Goal: Transaction & Acquisition: Purchase product/service

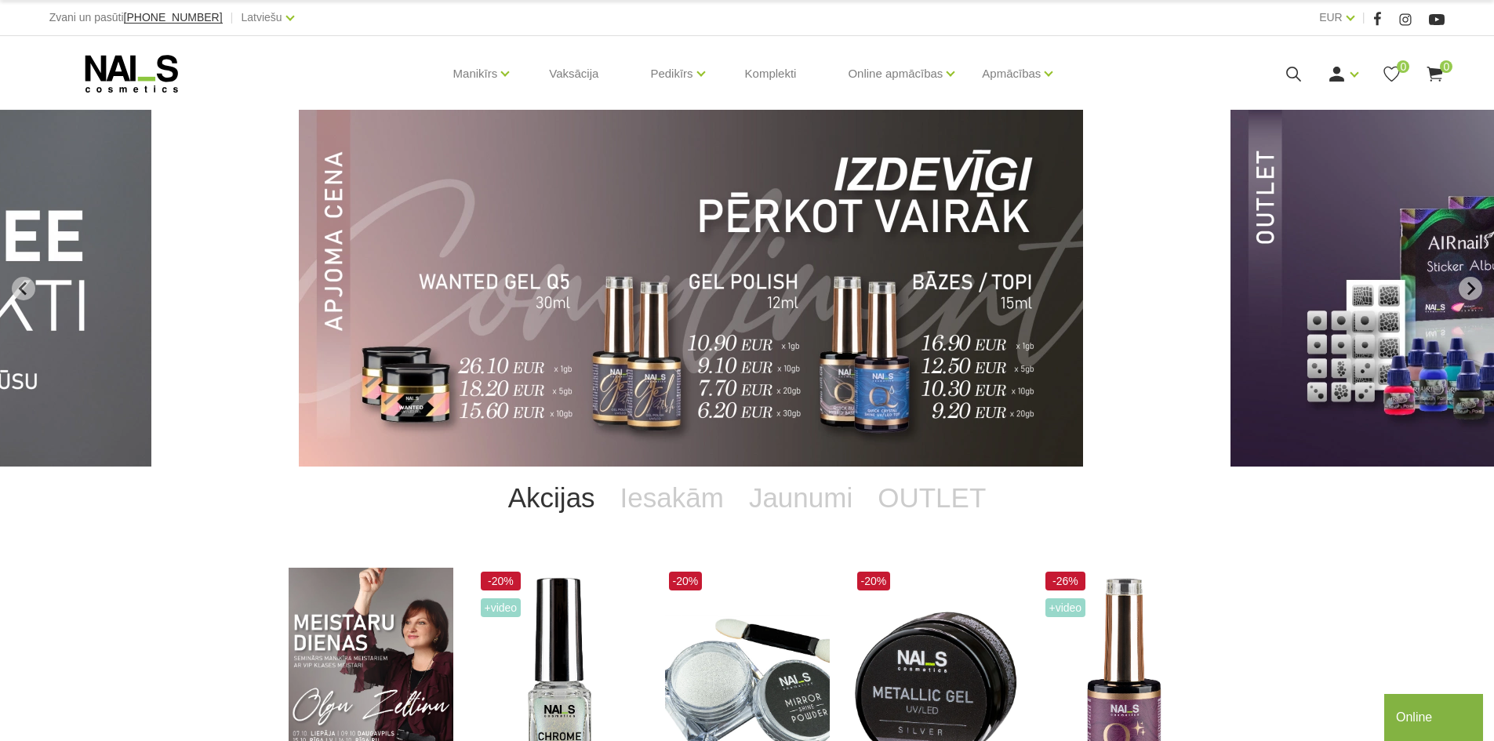
drag, startPoint x: 18, startPoint y: 285, endPoint x: 493, endPoint y: 302, distance: 474.9
click at [19, 286] on icon "Previous slide" at bounding box center [23, 289] width 14 height 14
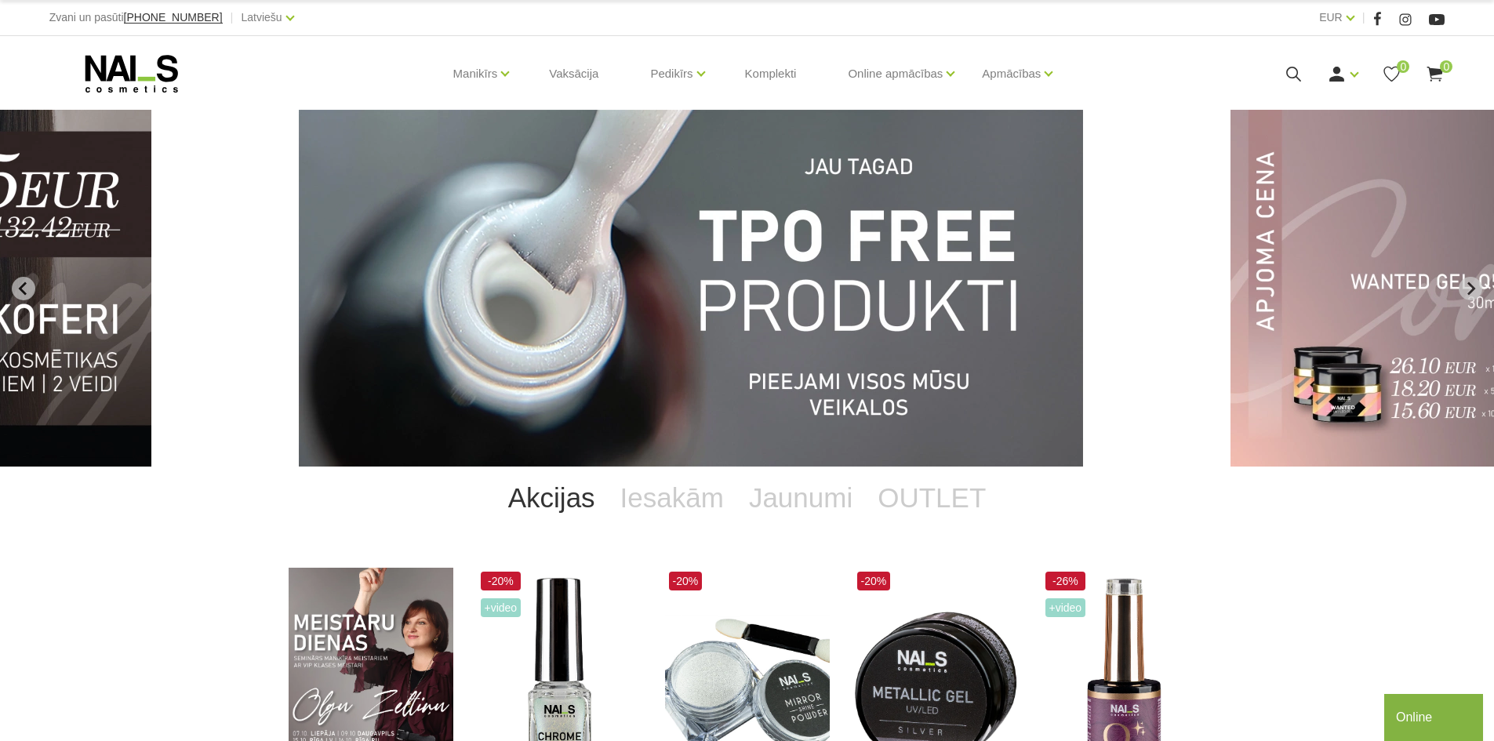
click at [796, 322] on img "7 of 11" at bounding box center [691, 288] width 784 height 357
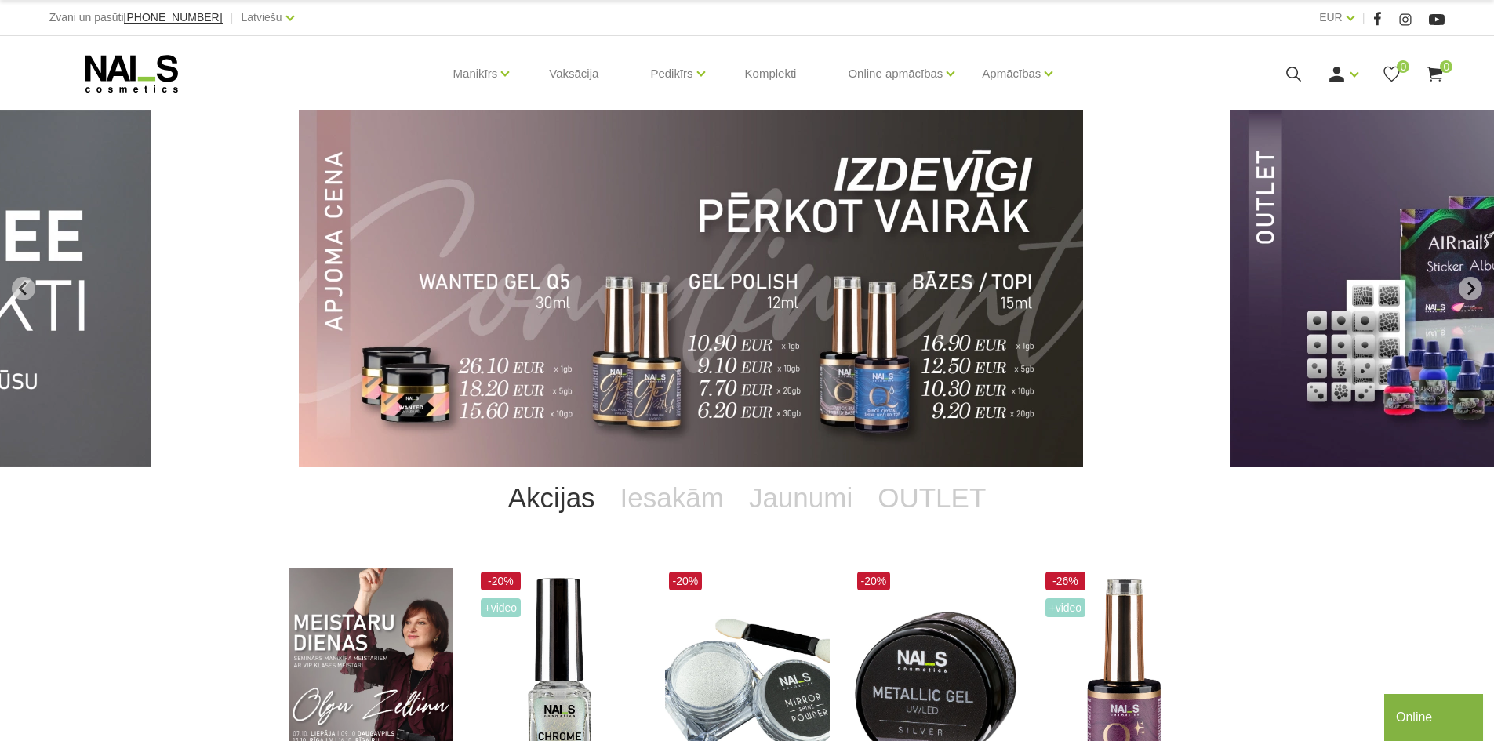
click at [985, 358] on img "8 of 11" at bounding box center [691, 288] width 784 height 357
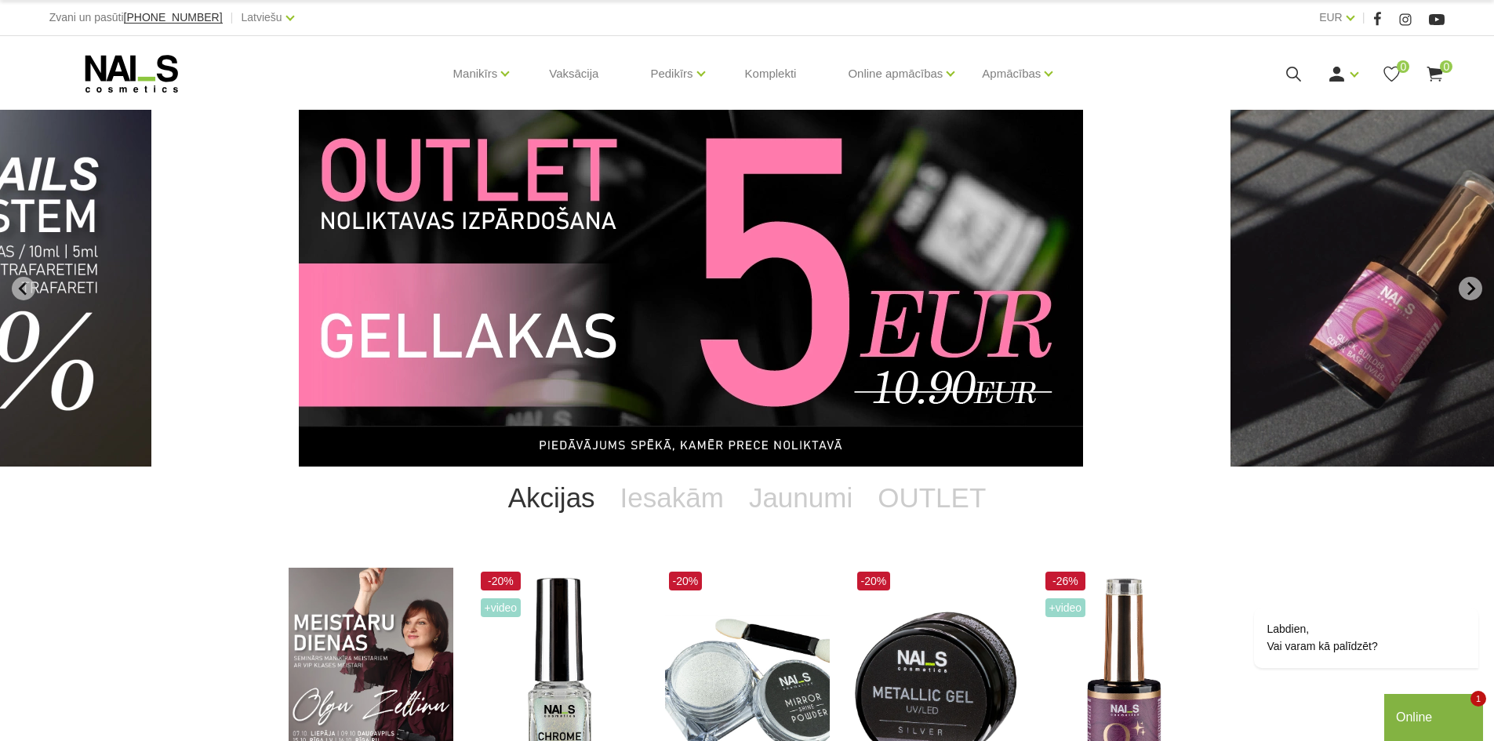
click at [735, 264] on img "10 of 11" at bounding box center [691, 288] width 784 height 357
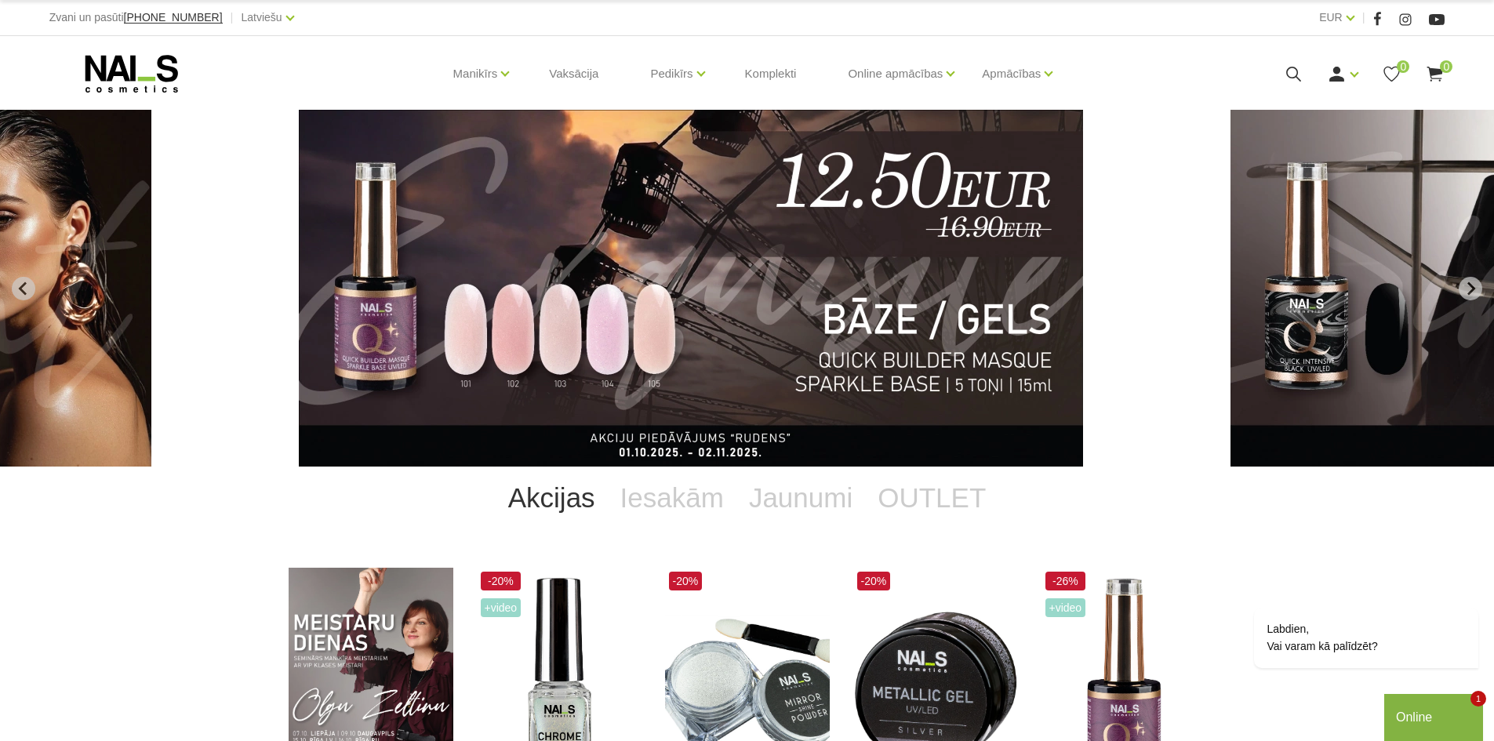
click at [898, 272] on img "2 of 11" at bounding box center [691, 288] width 784 height 357
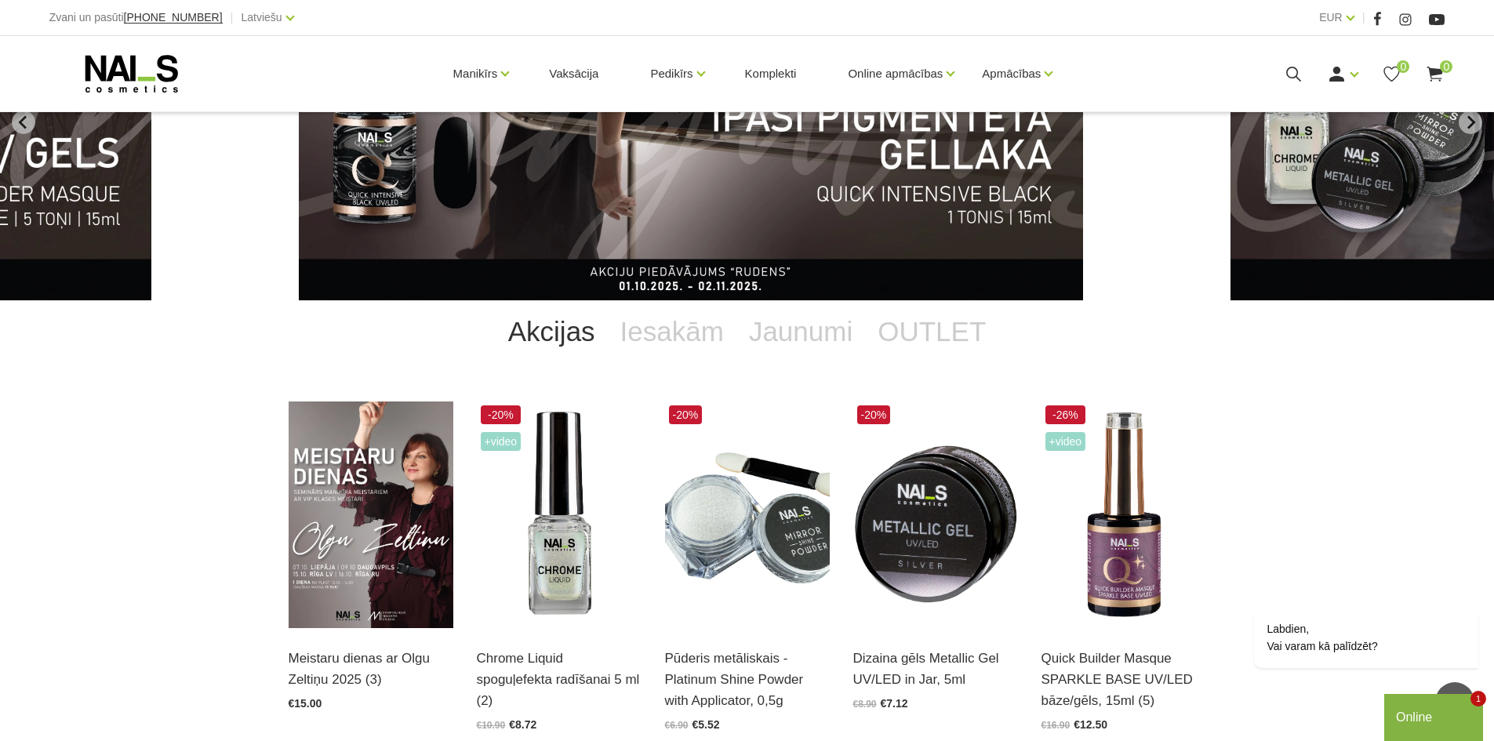
scroll to position [157, 0]
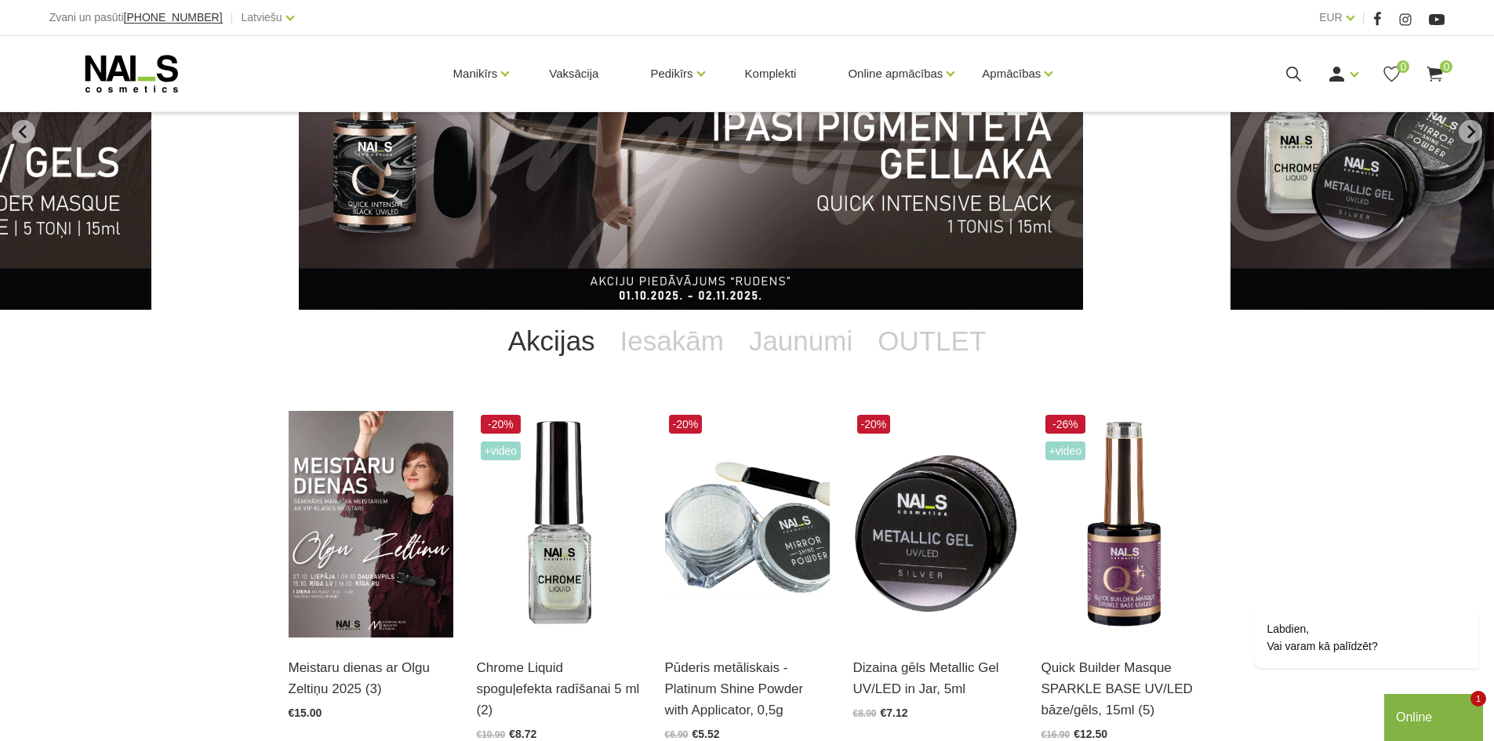
click at [561, 332] on link "Akcijas" at bounding box center [552, 341] width 112 height 63
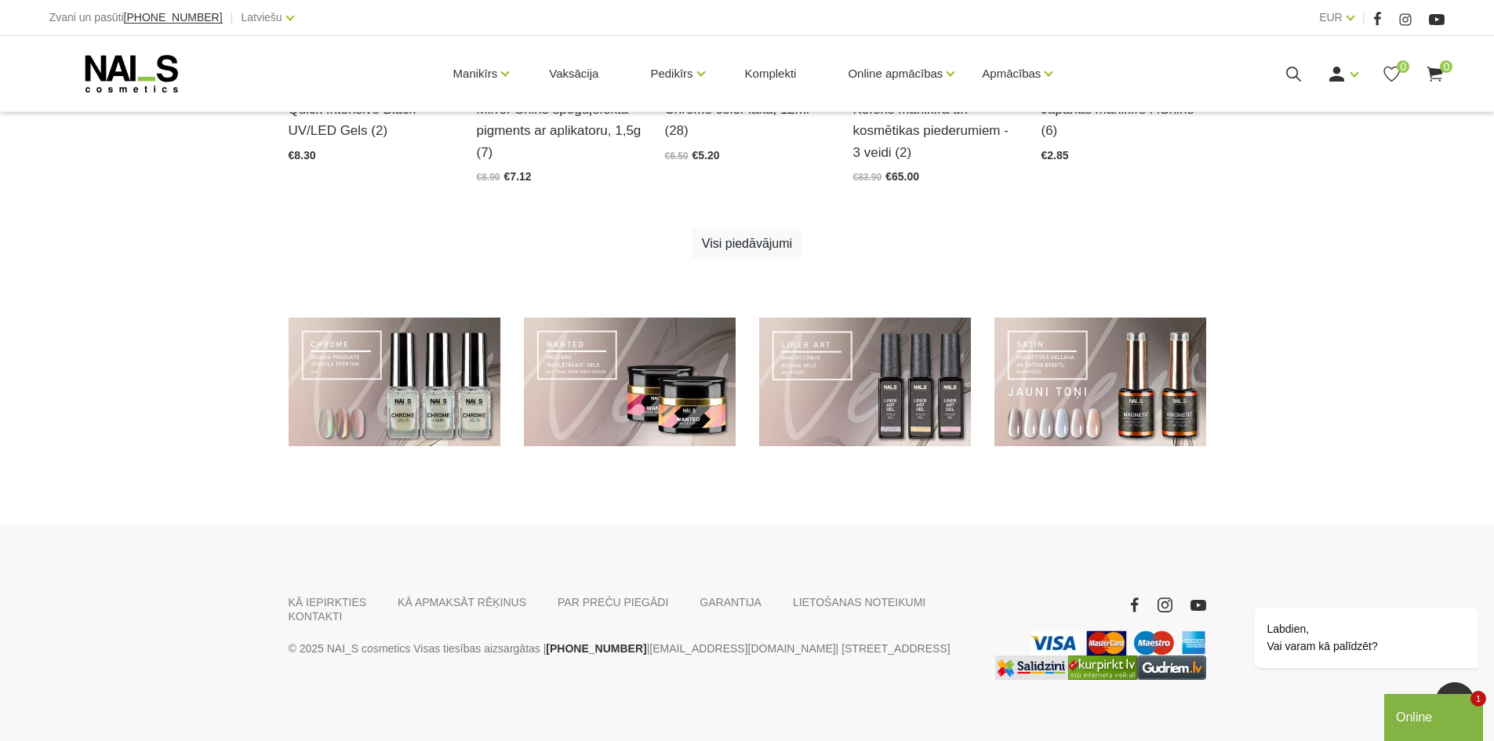
scroll to position [1108, 0]
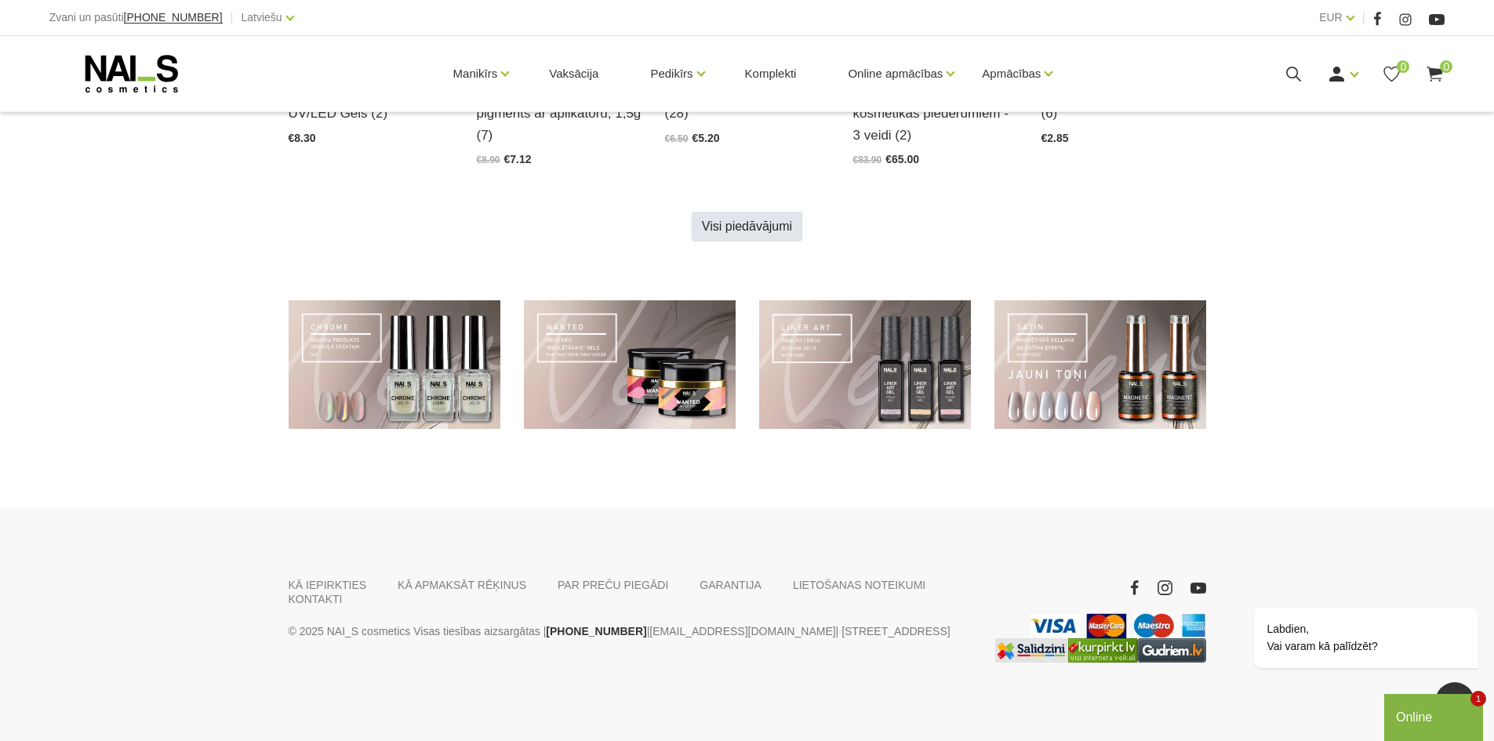
click at [719, 226] on link "Visi piedāvājumi" at bounding box center [747, 227] width 111 height 30
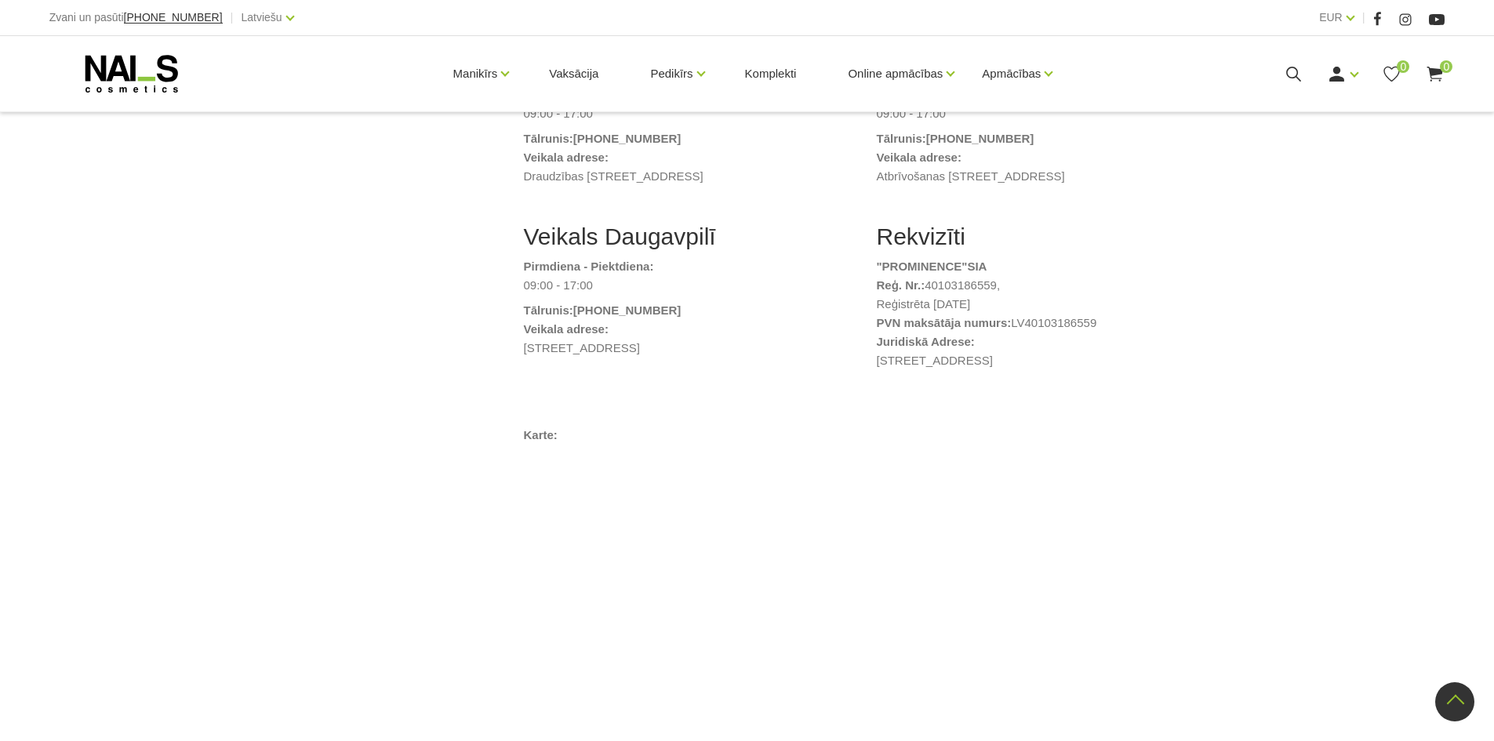
scroll to position [1020, 0]
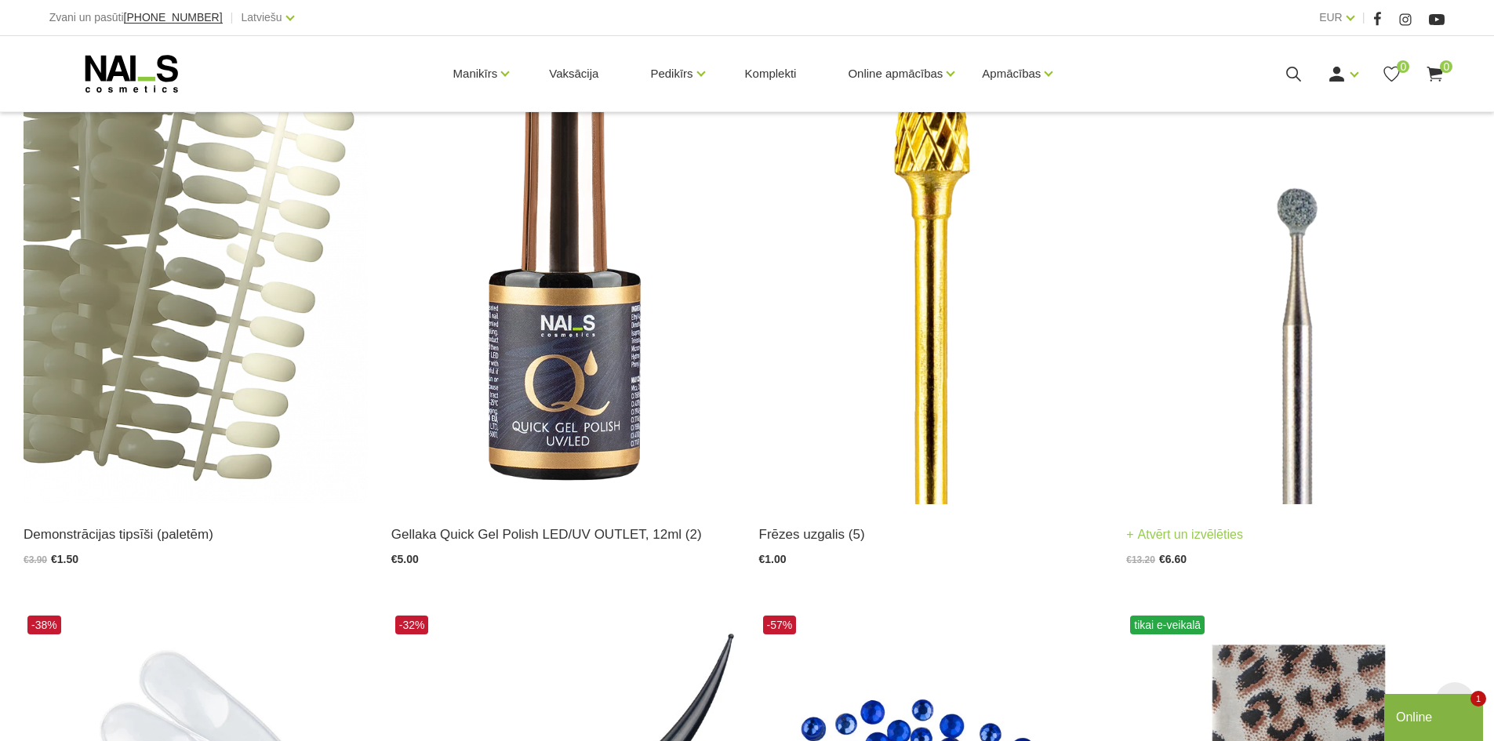
scroll to position [392, 0]
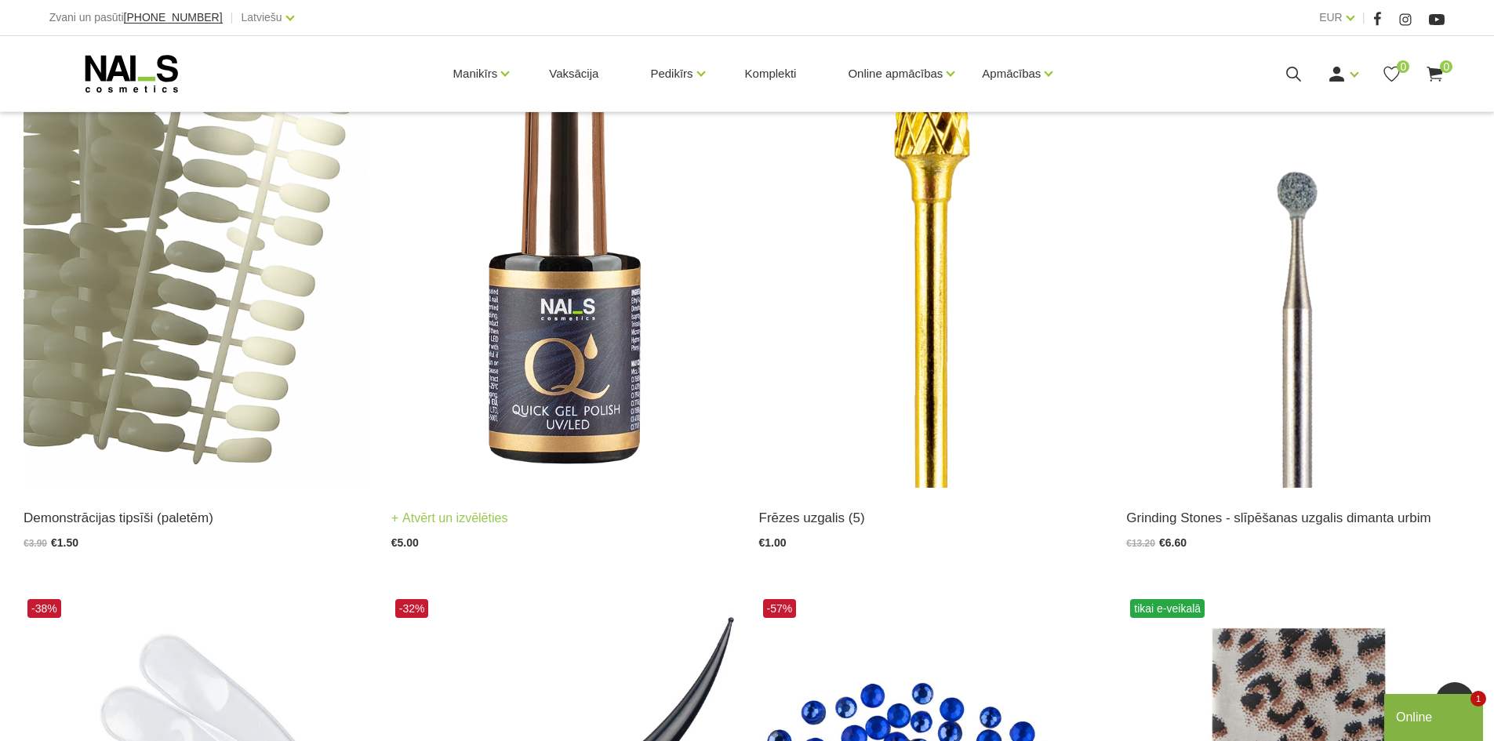
click at [588, 329] on img at bounding box center [563, 251] width 344 height 473
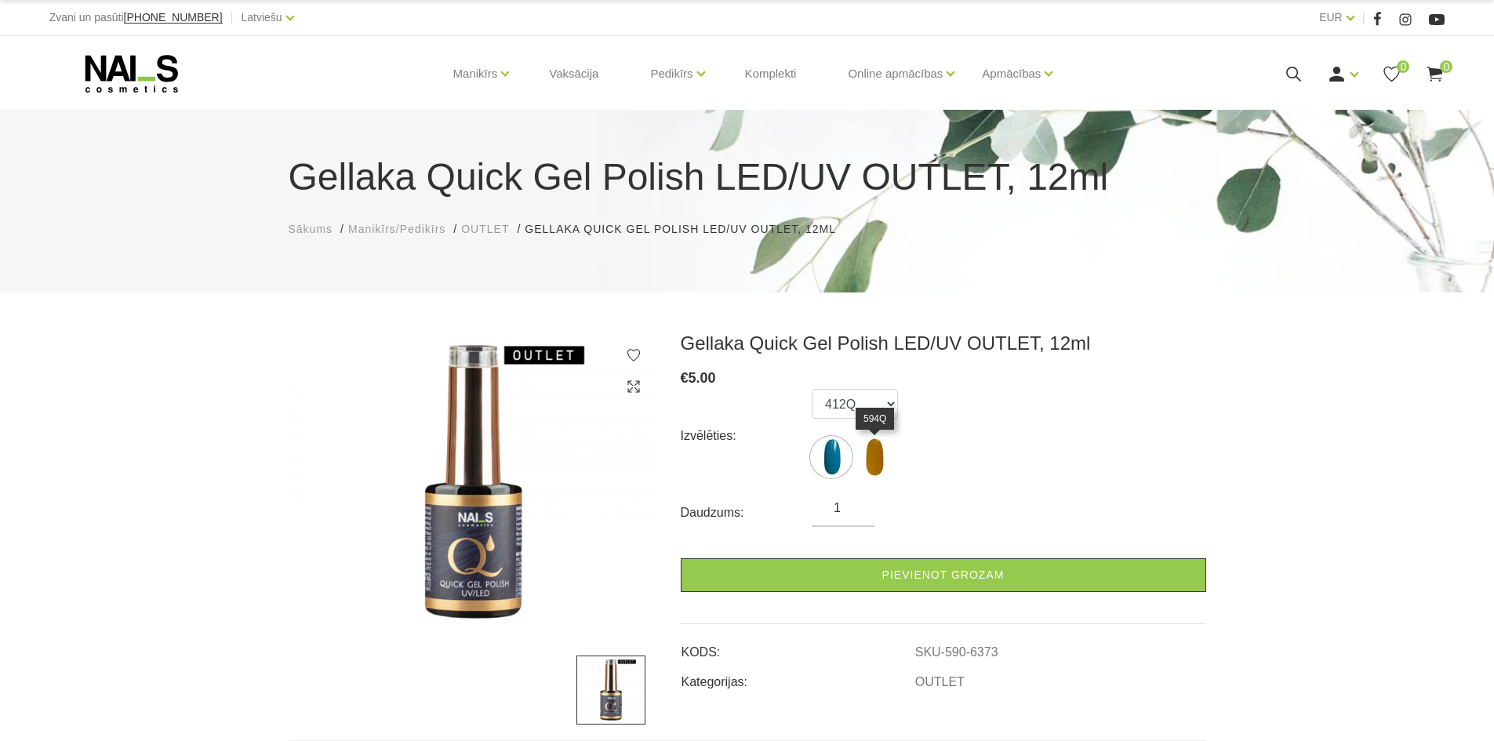
click at [876, 448] on img at bounding box center [874, 457] width 39 height 39
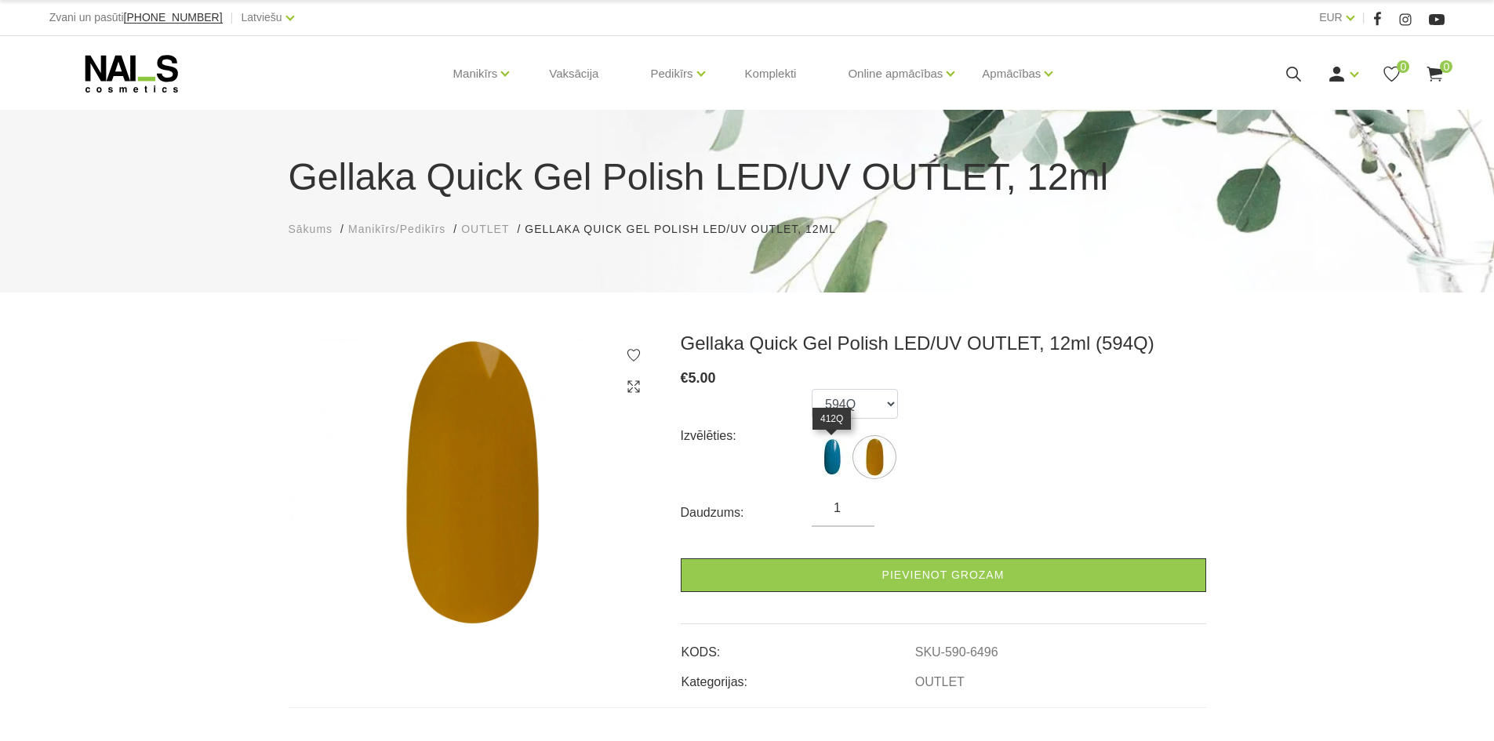
click at [838, 453] on img at bounding box center [831, 457] width 39 height 39
select select "6373"
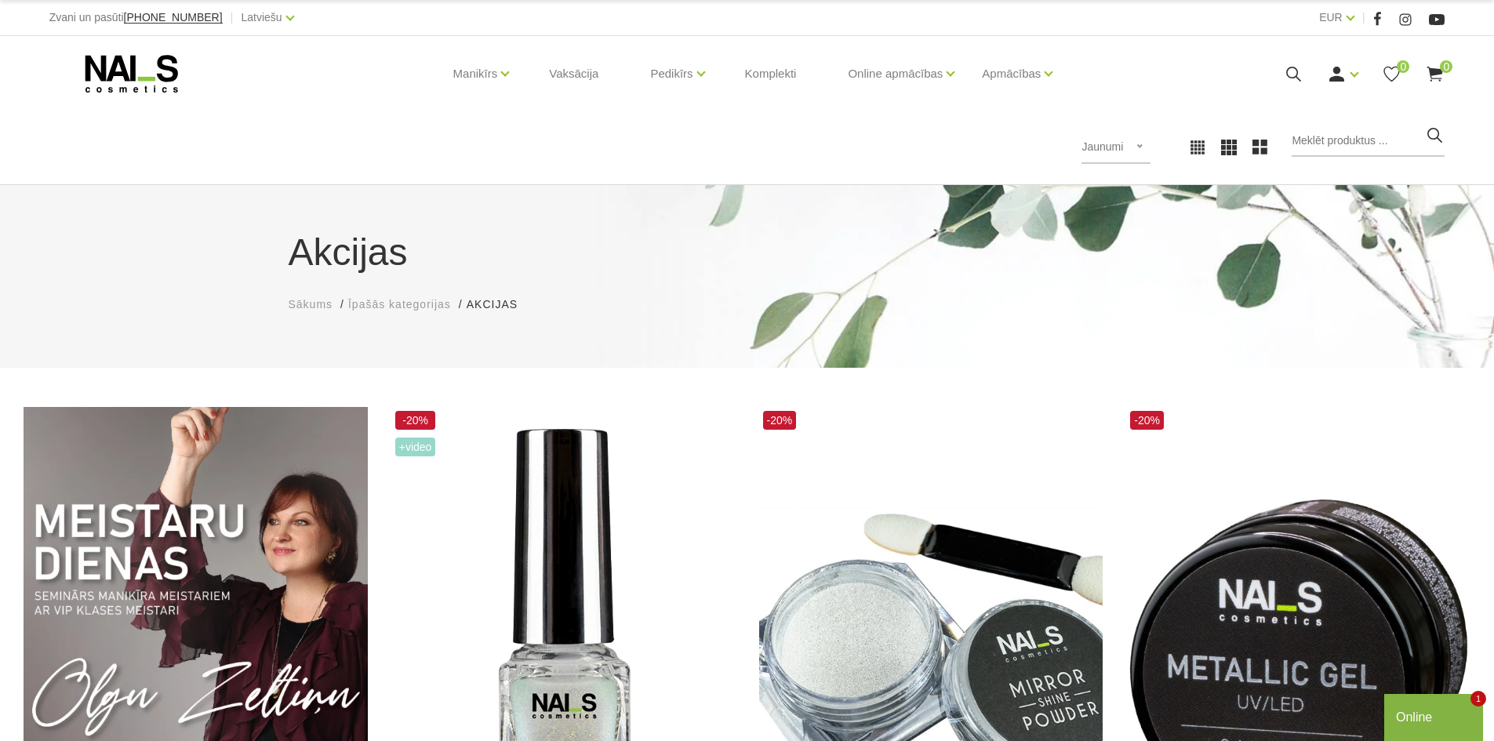
click at [156, 71] on icon at bounding box center [131, 73] width 165 height 39
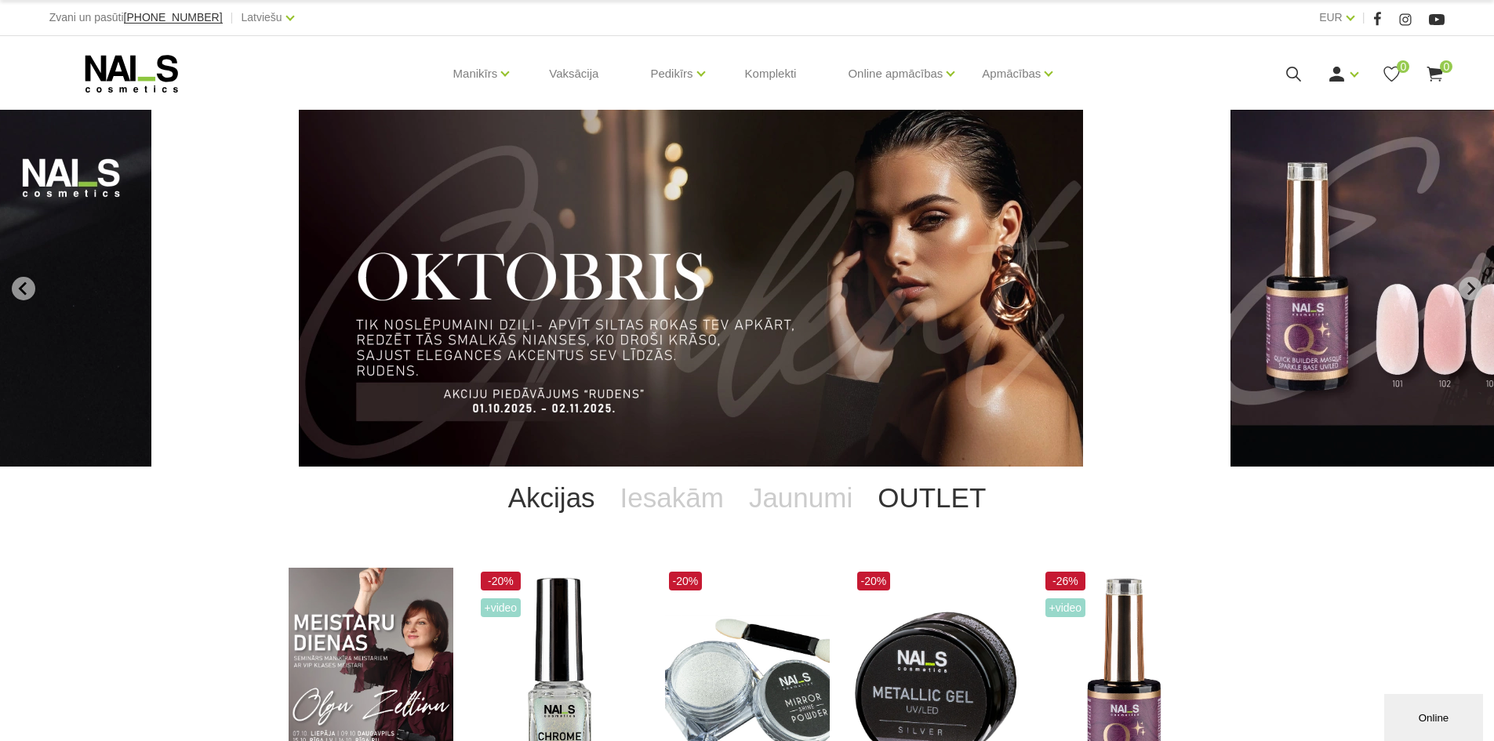
click at [916, 494] on link "OUTLET" at bounding box center [931, 498] width 133 height 63
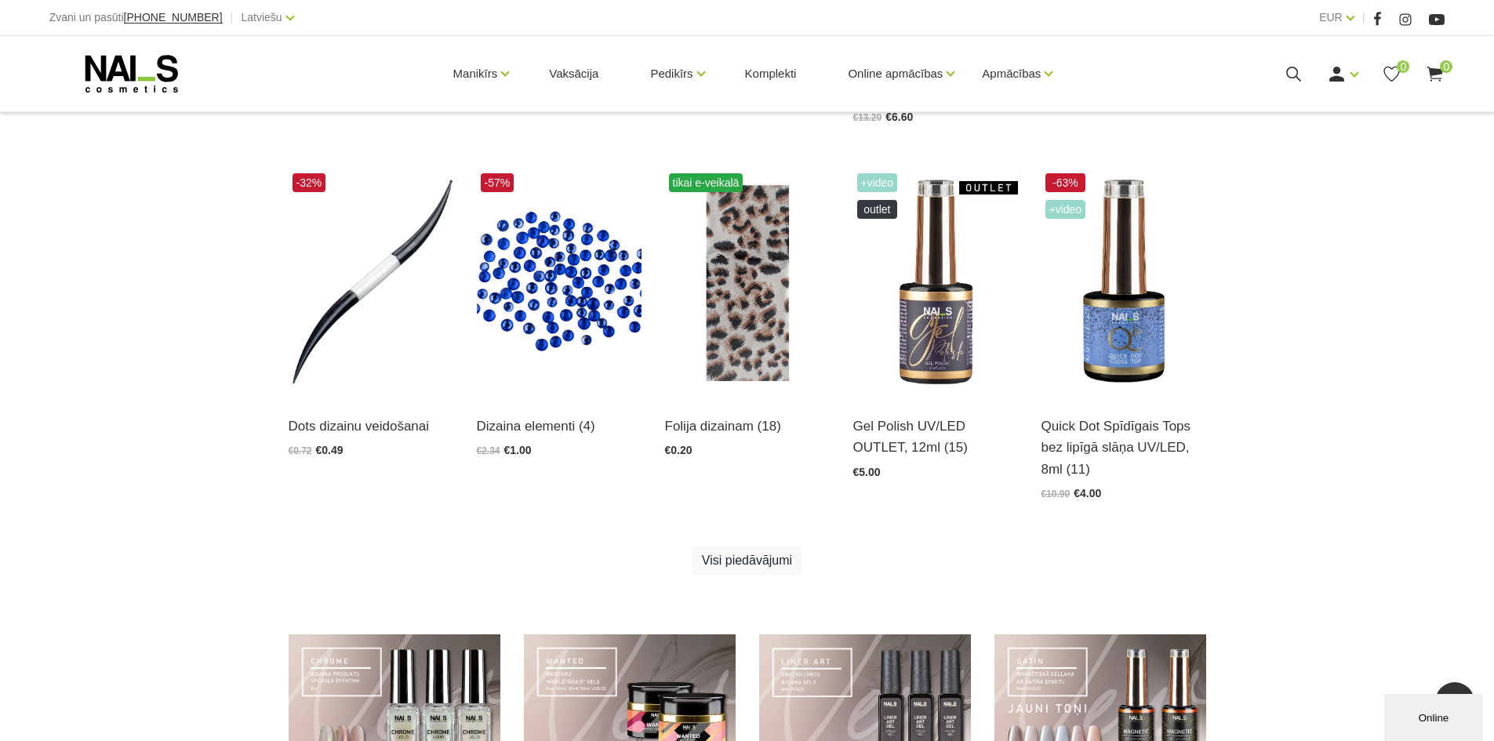
scroll to position [784, 0]
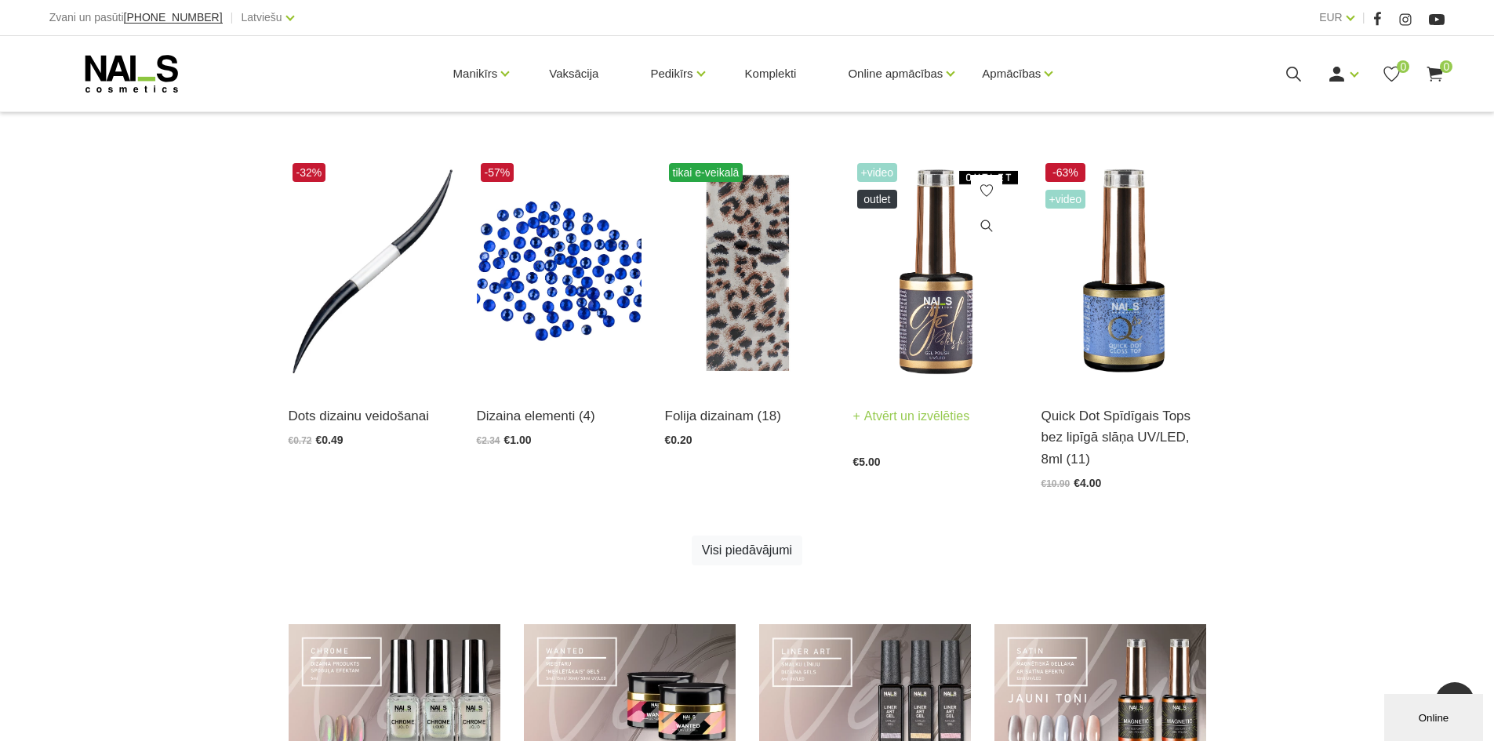
click at [932, 366] on img at bounding box center [935, 272] width 165 height 227
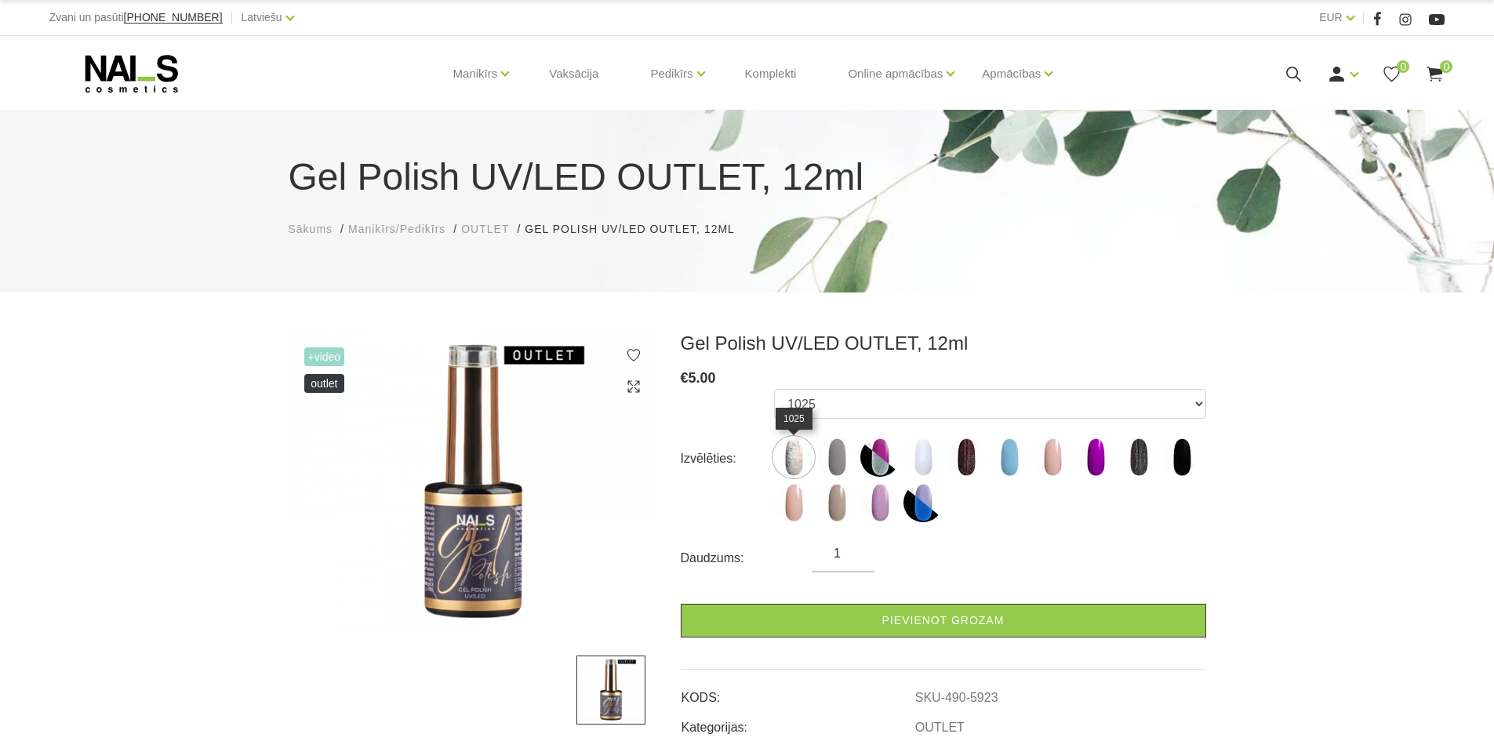
click at [797, 451] on img at bounding box center [793, 457] width 39 height 39
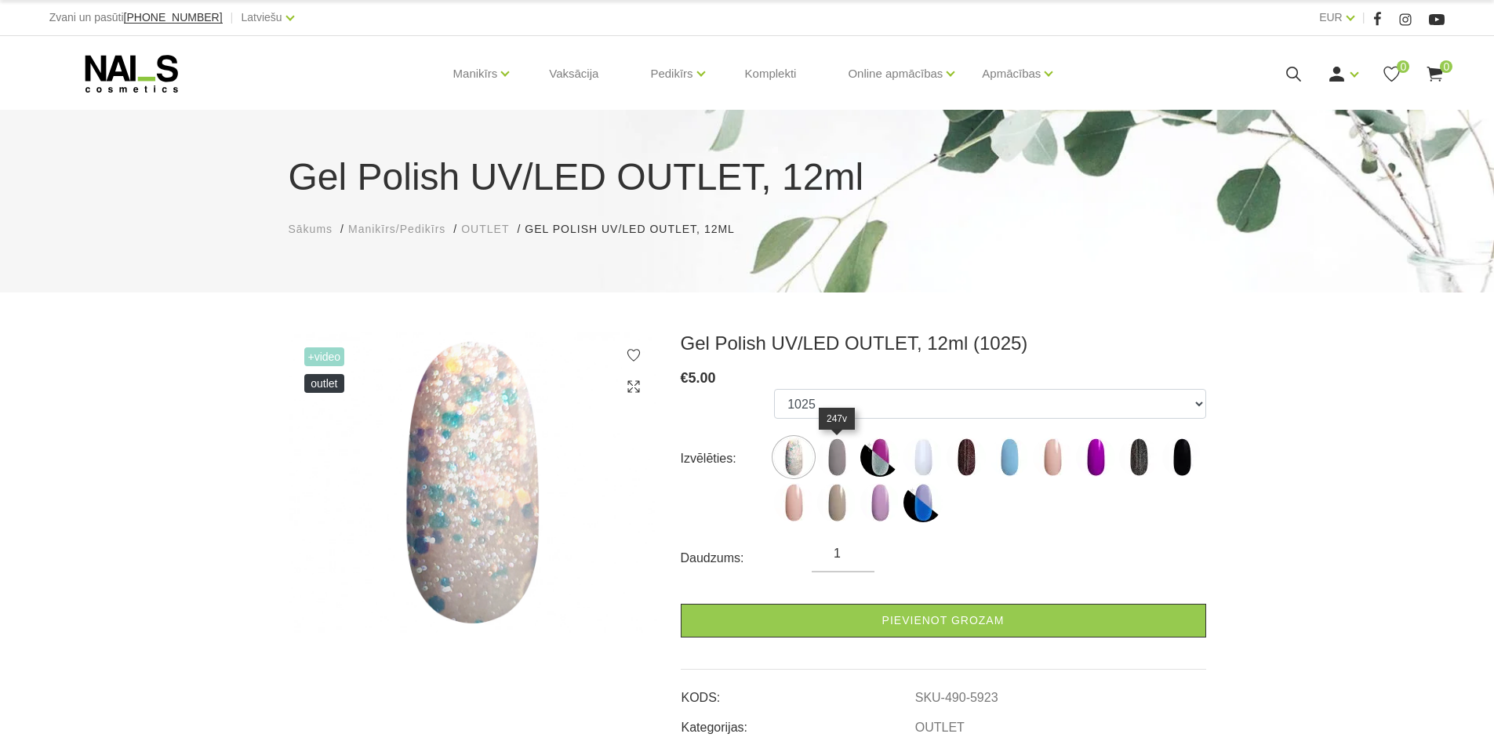
click at [833, 452] on img at bounding box center [836, 457] width 39 height 39
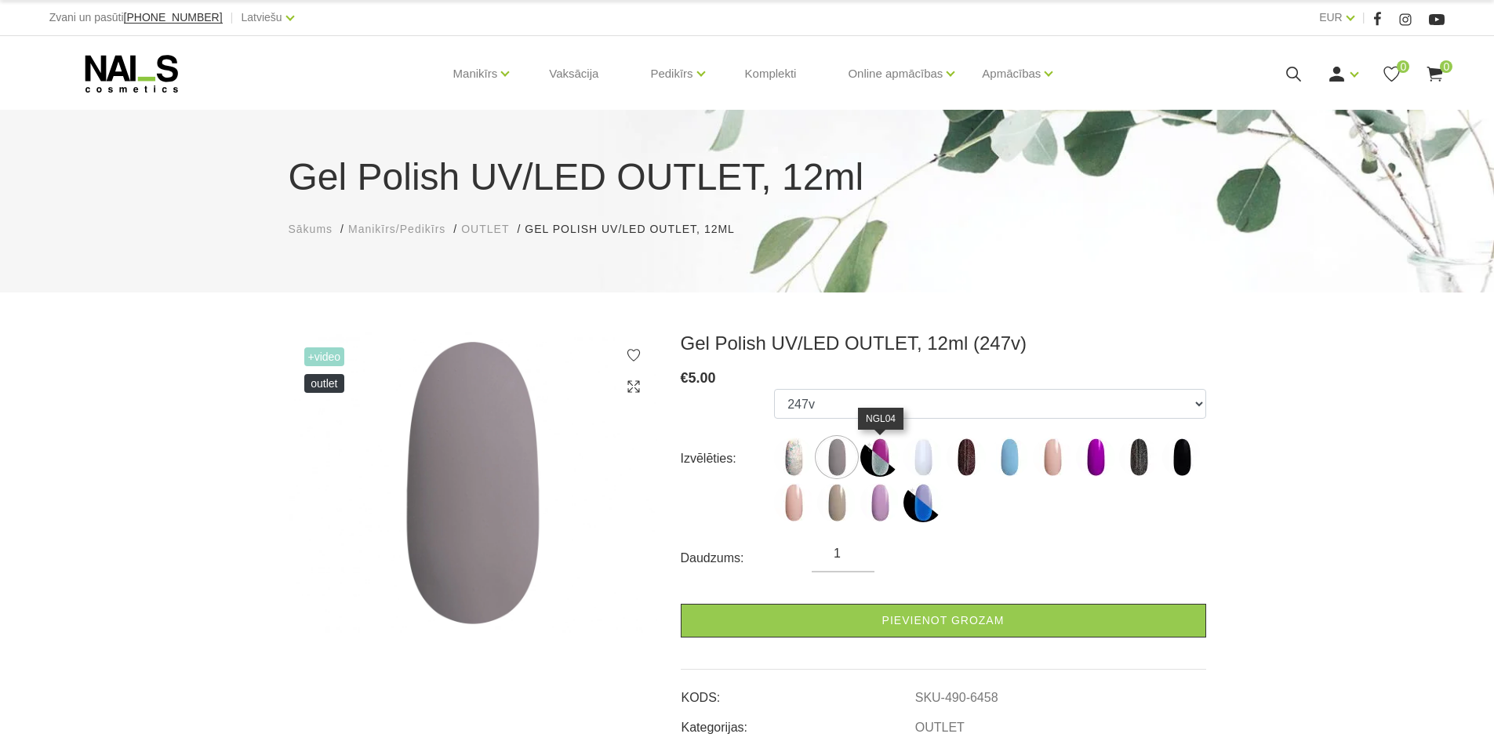
click at [872, 449] on img at bounding box center [880, 457] width 39 height 39
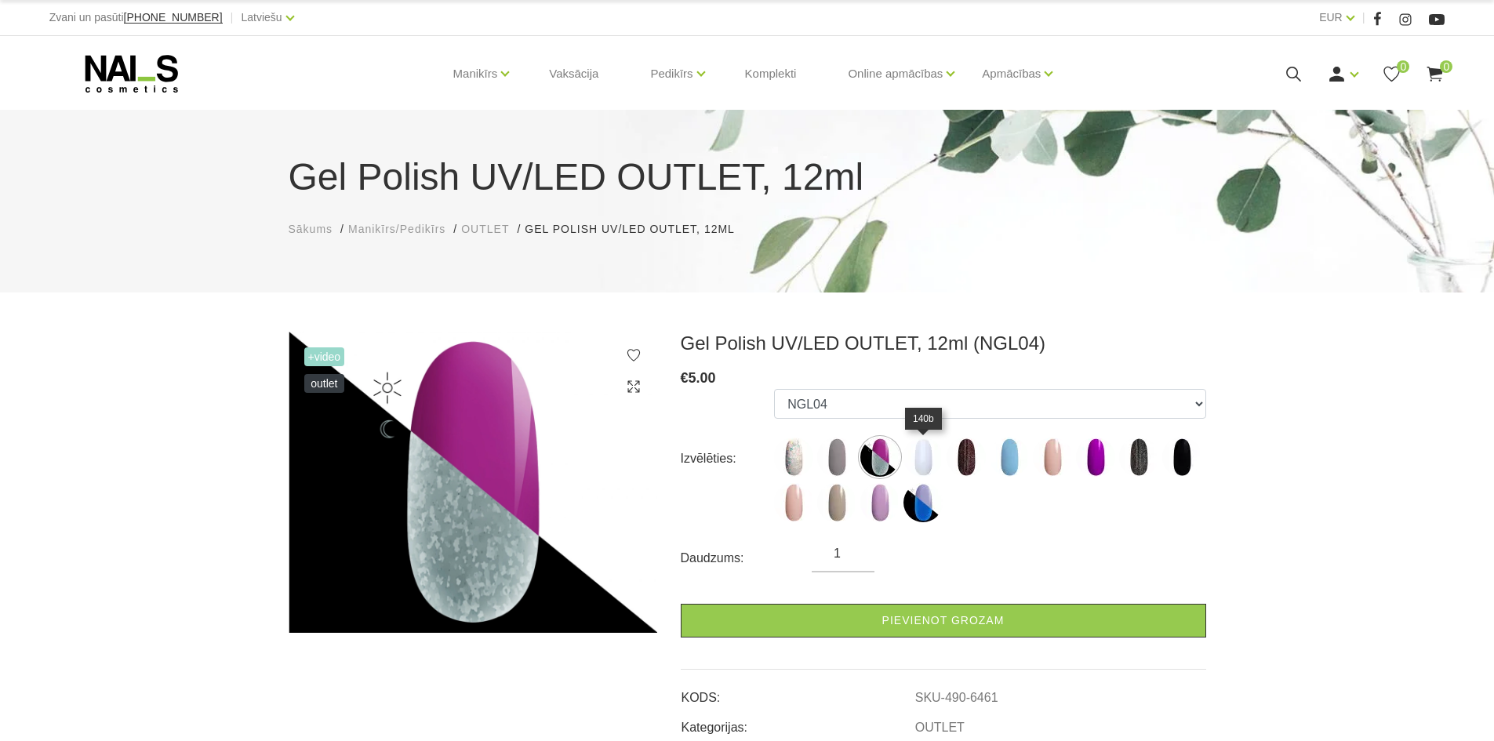
click at [922, 453] on img at bounding box center [923, 457] width 39 height 39
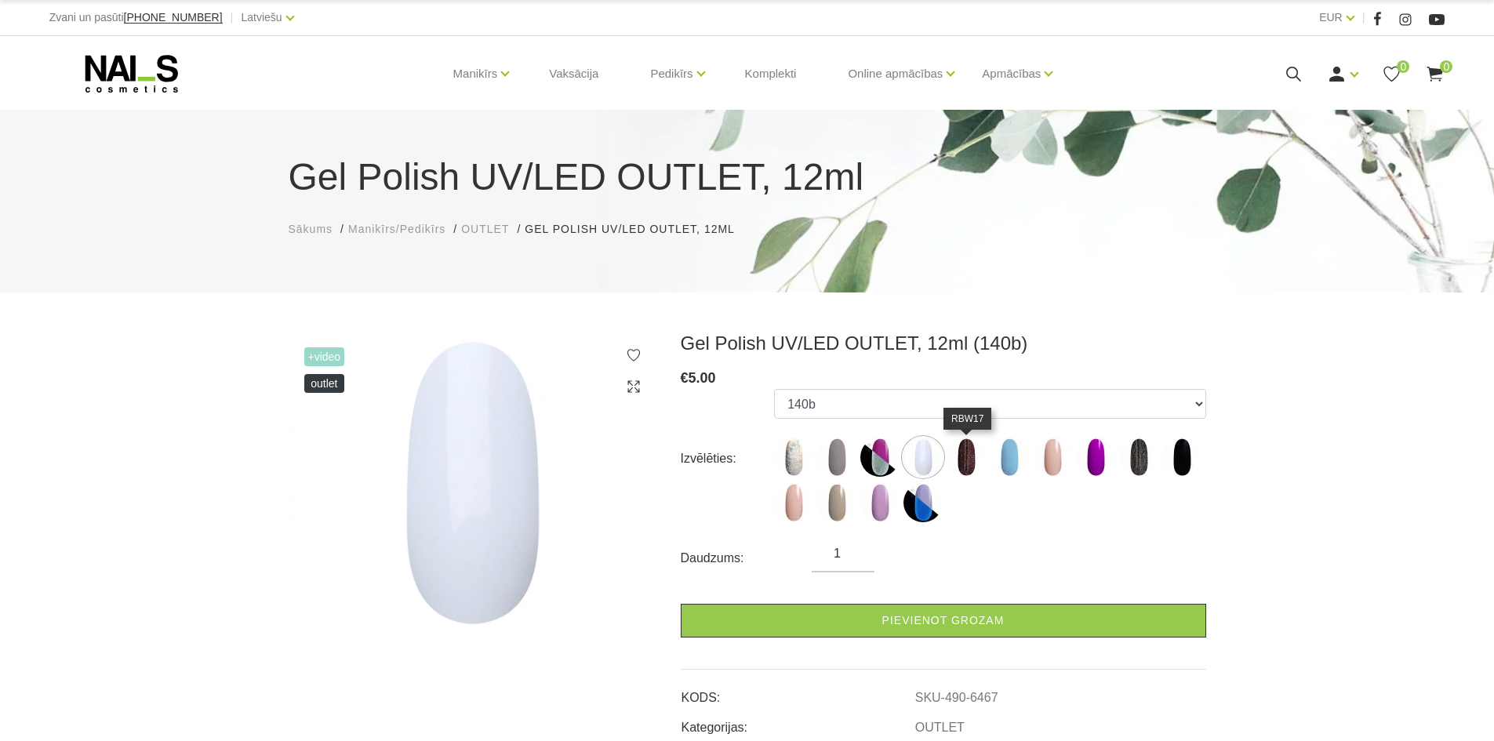
click at [965, 455] on img at bounding box center [966, 457] width 39 height 39
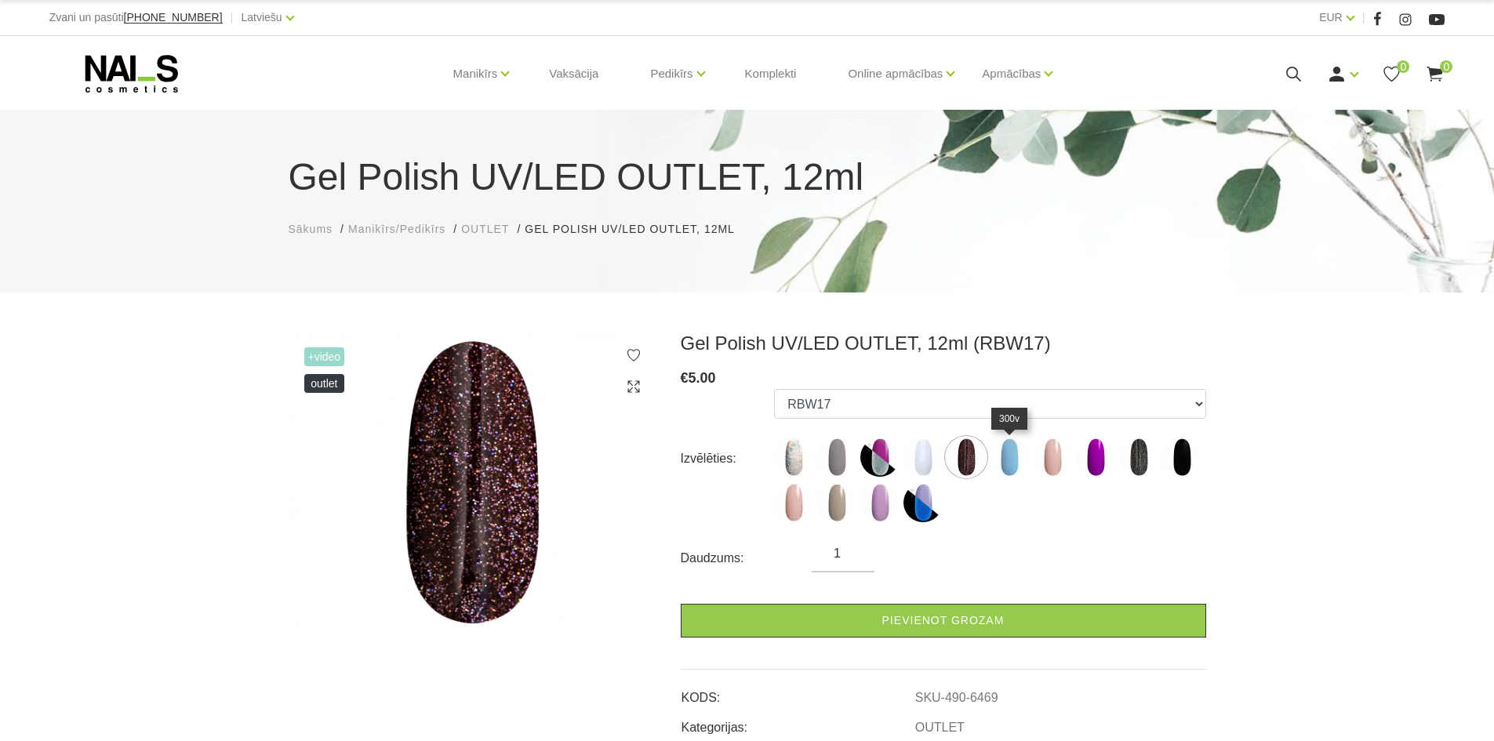
click at [1015, 449] on img at bounding box center [1009, 457] width 39 height 39
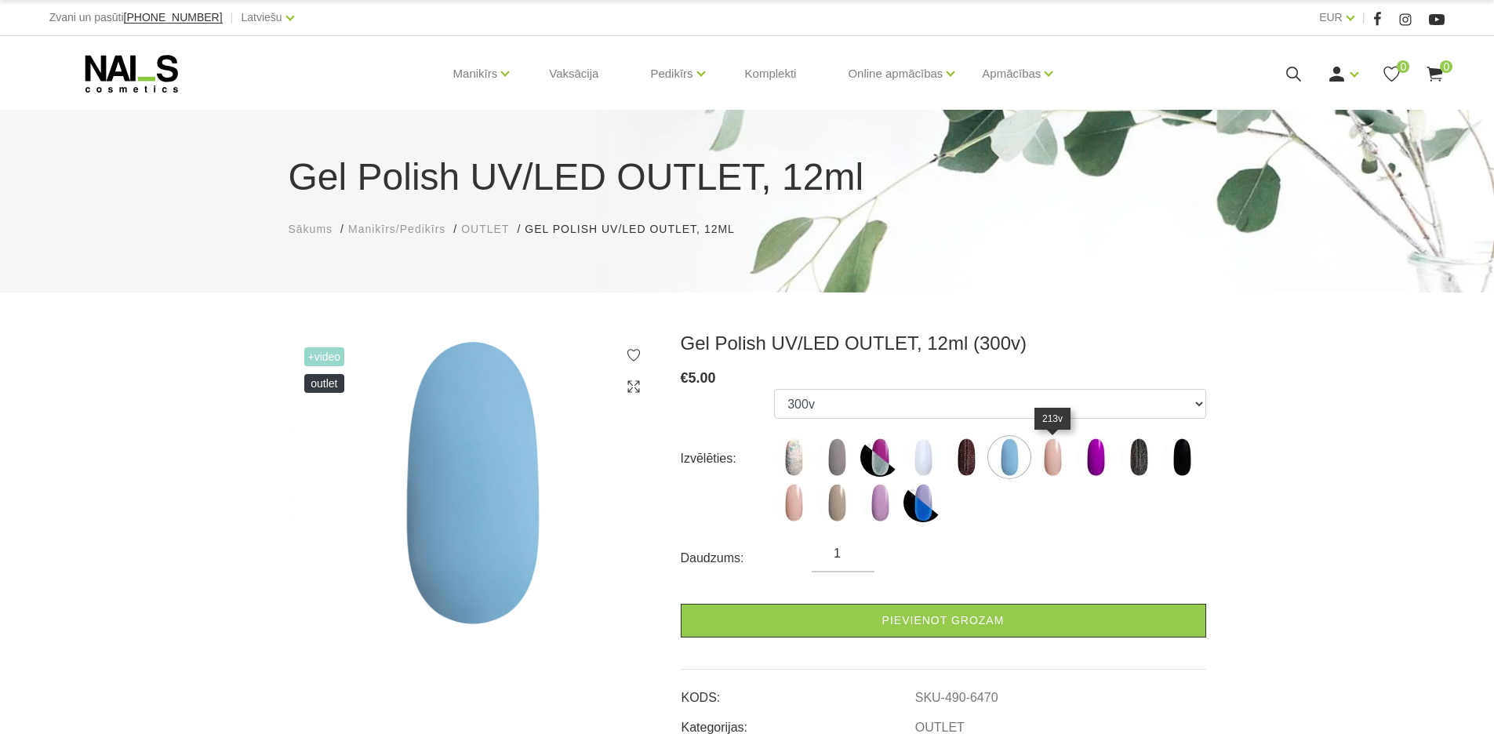
click at [1043, 457] on img at bounding box center [1052, 457] width 39 height 39
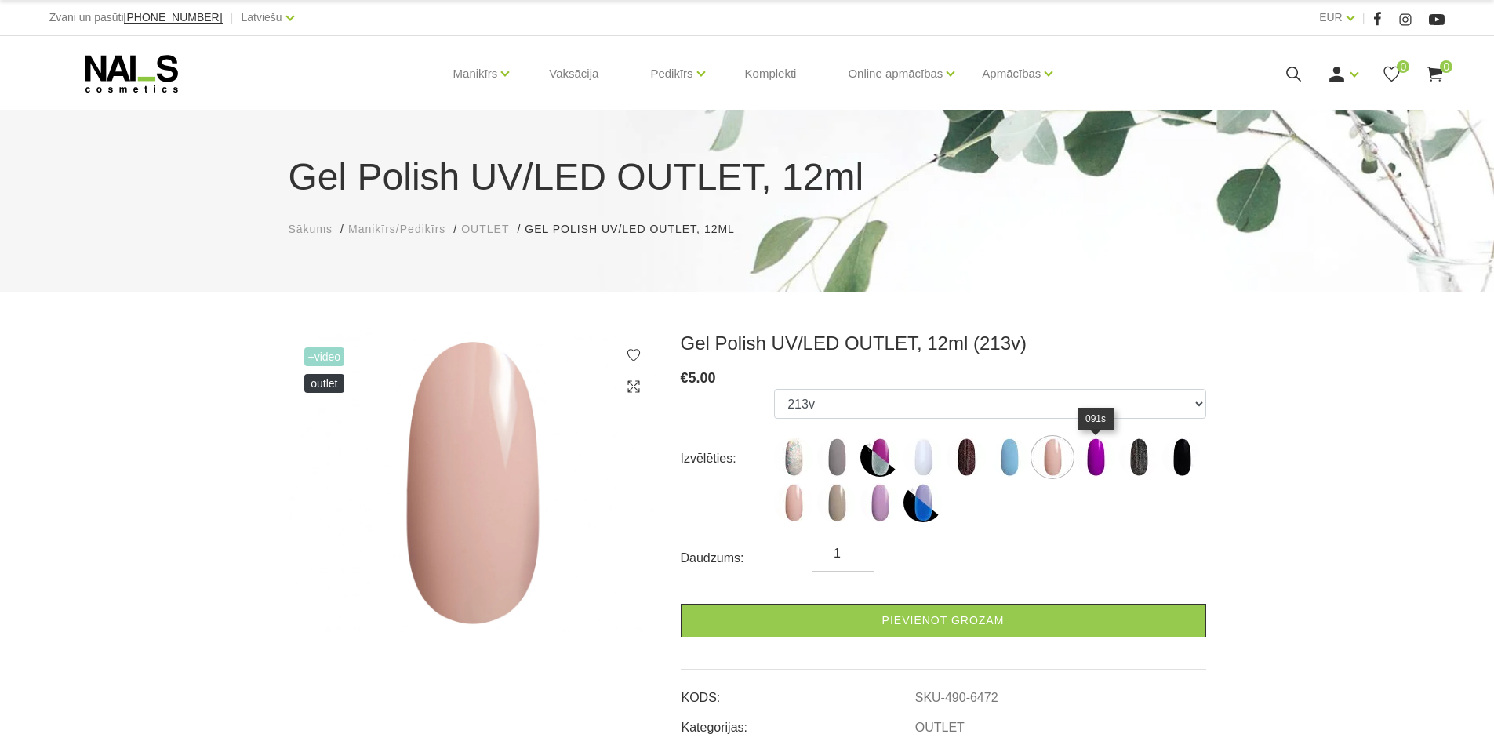
click at [1093, 455] on img at bounding box center [1095, 457] width 39 height 39
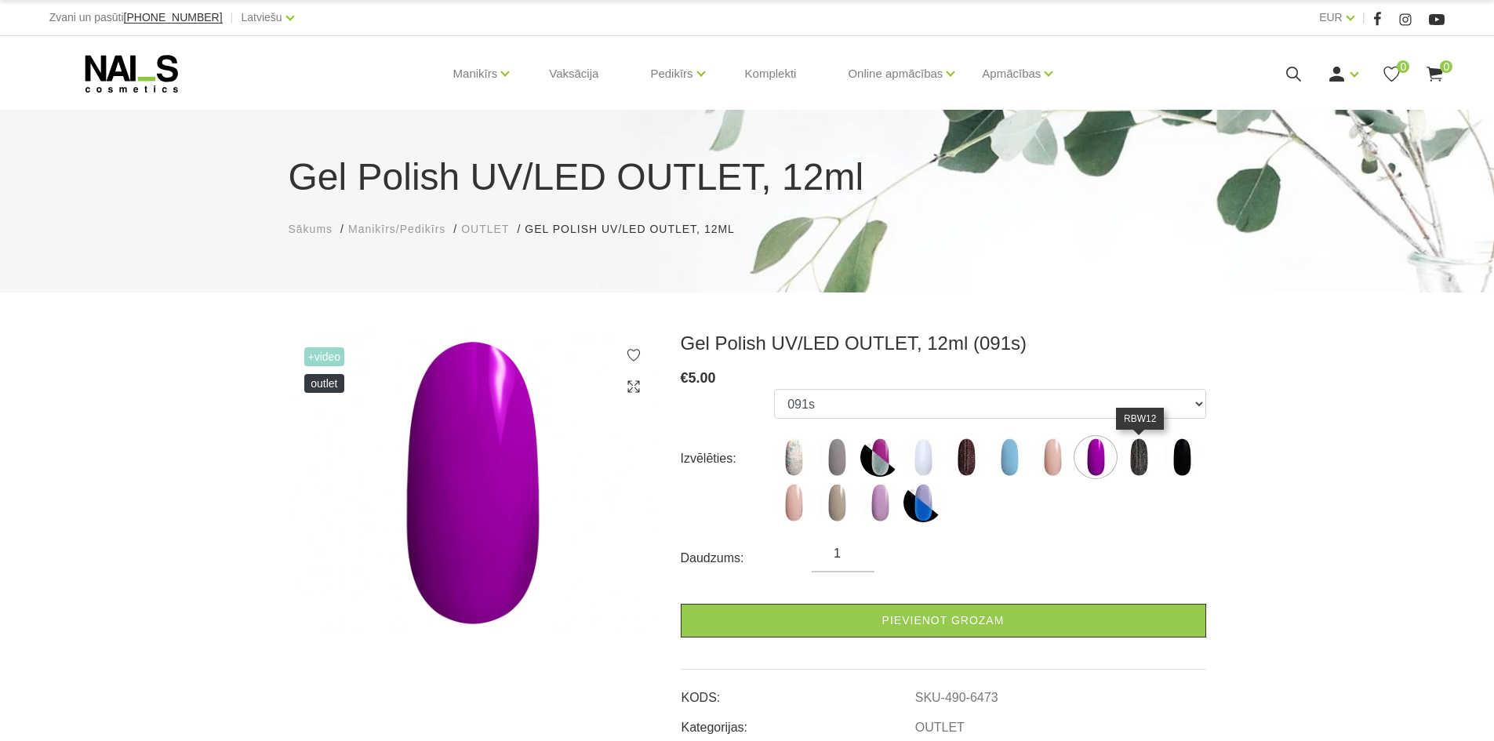
click at [1132, 455] on img at bounding box center [1138, 457] width 39 height 39
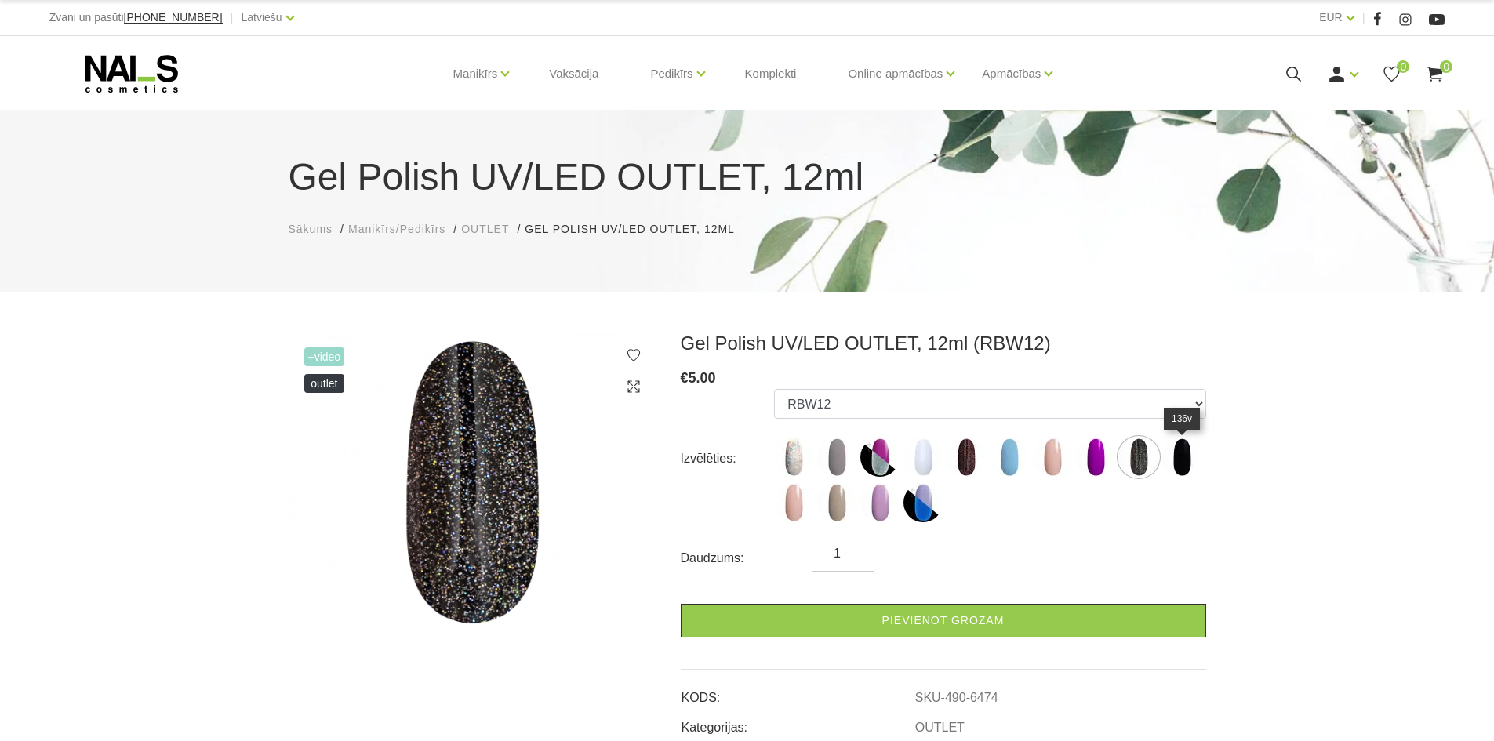
click at [1188, 456] on img at bounding box center [1182, 457] width 39 height 39
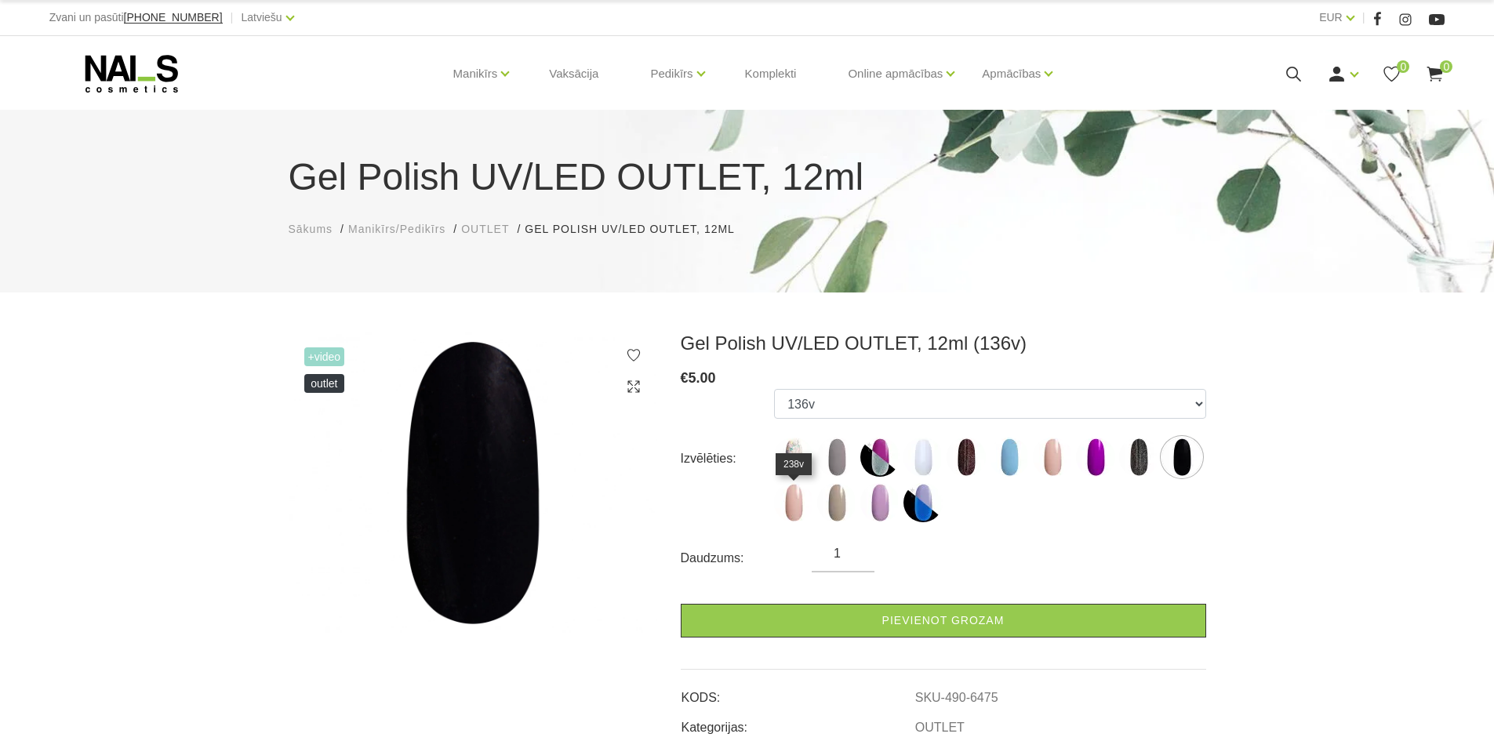
click at [788, 510] on img at bounding box center [793, 502] width 39 height 39
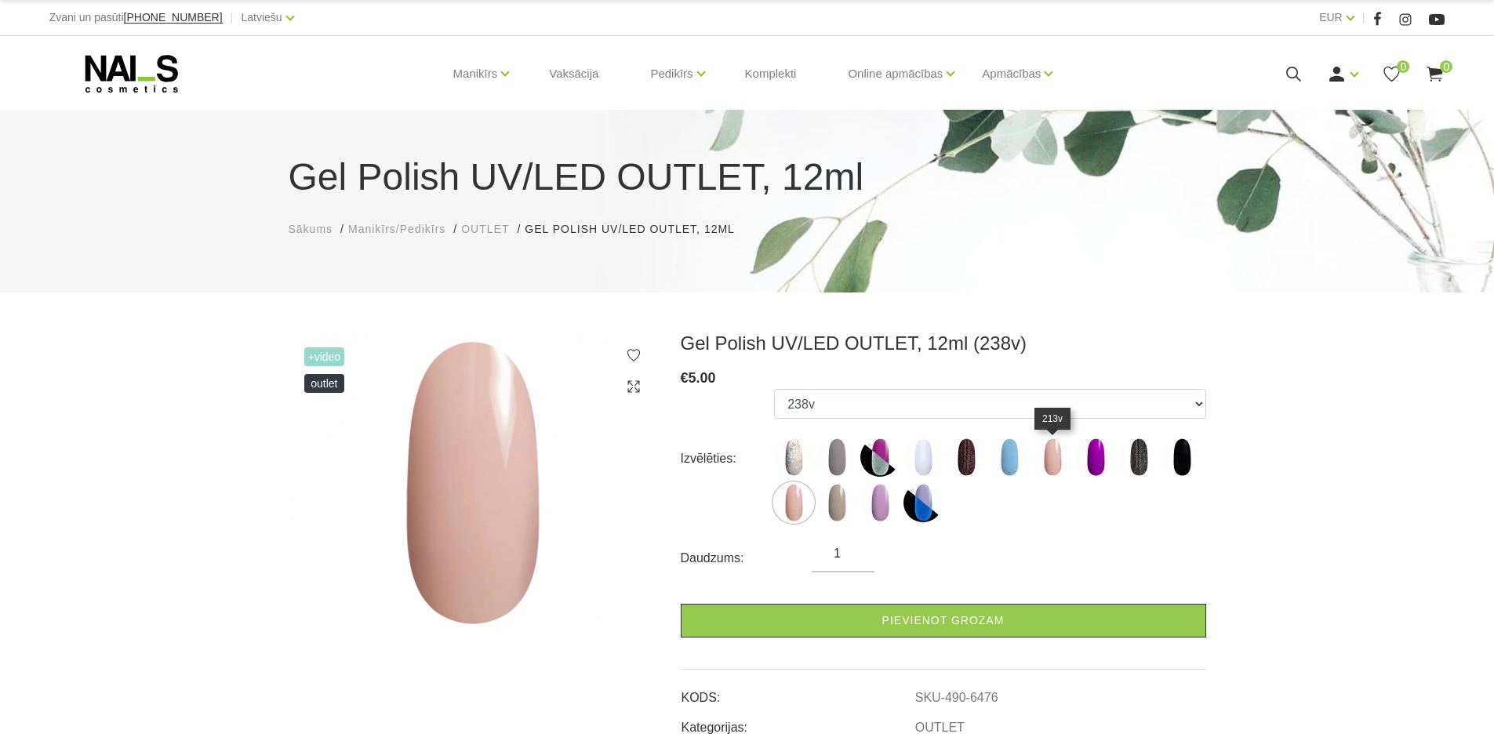
click at [1043, 460] on img at bounding box center [1052, 457] width 39 height 39
click at [1053, 453] on img at bounding box center [1052, 457] width 39 height 39
click at [1056, 461] on img at bounding box center [1052, 457] width 39 height 39
click at [1055, 452] on img at bounding box center [1052, 457] width 39 height 39
click at [844, 501] on img at bounding box center [836, 502] width 39 height 39
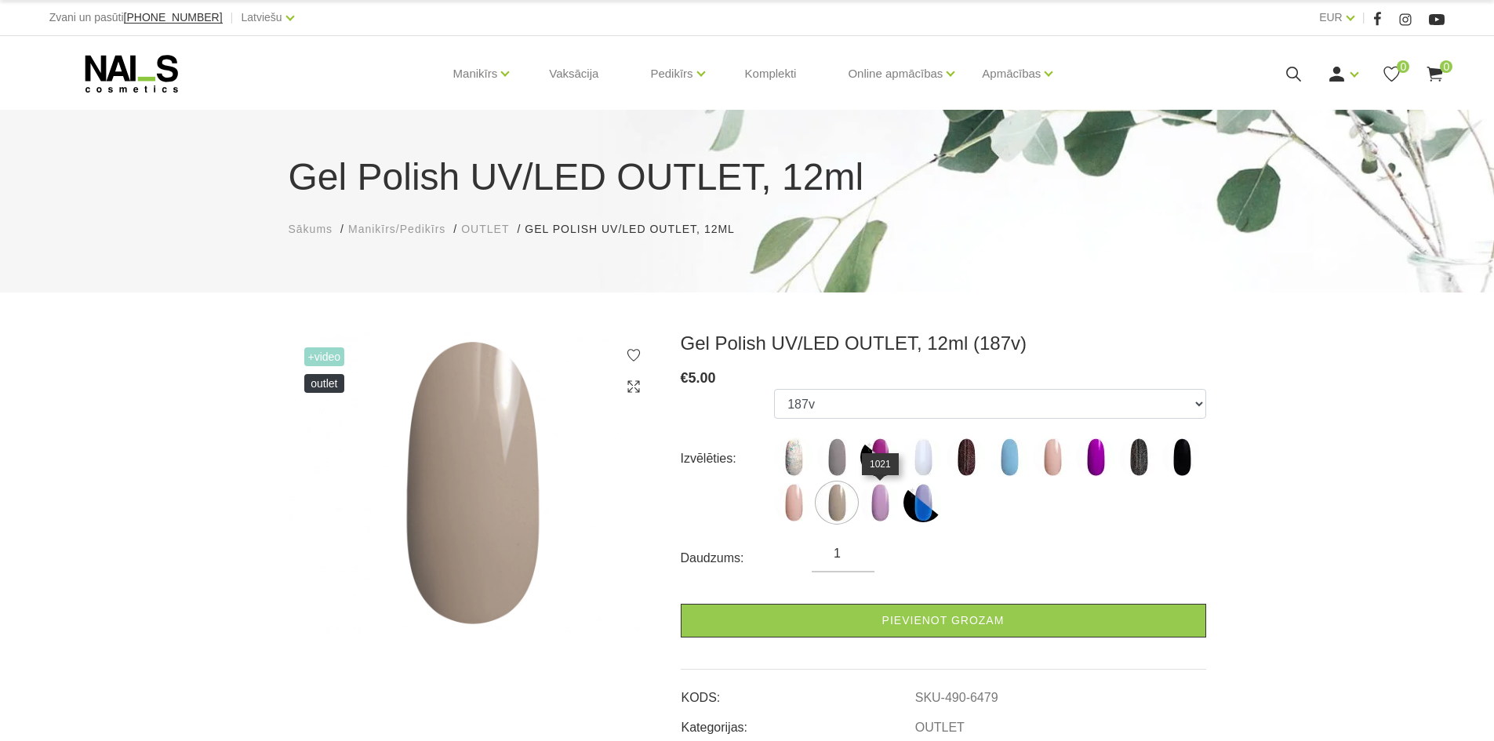
click at [878, 504] on img at bounding box center [880, 502] width 39 height 39
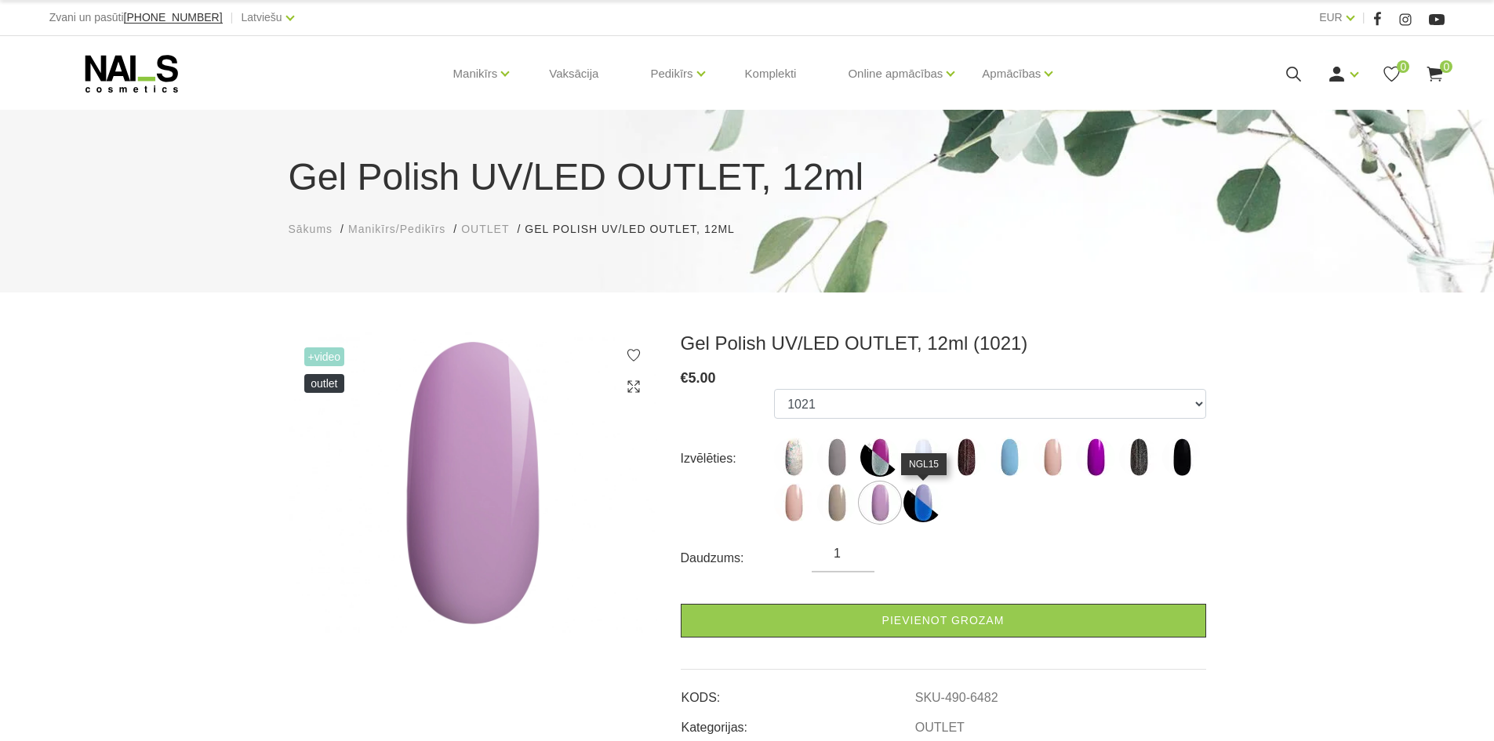
click at [919, 503] on img at bounding box center [923, 502] width 39 height 39
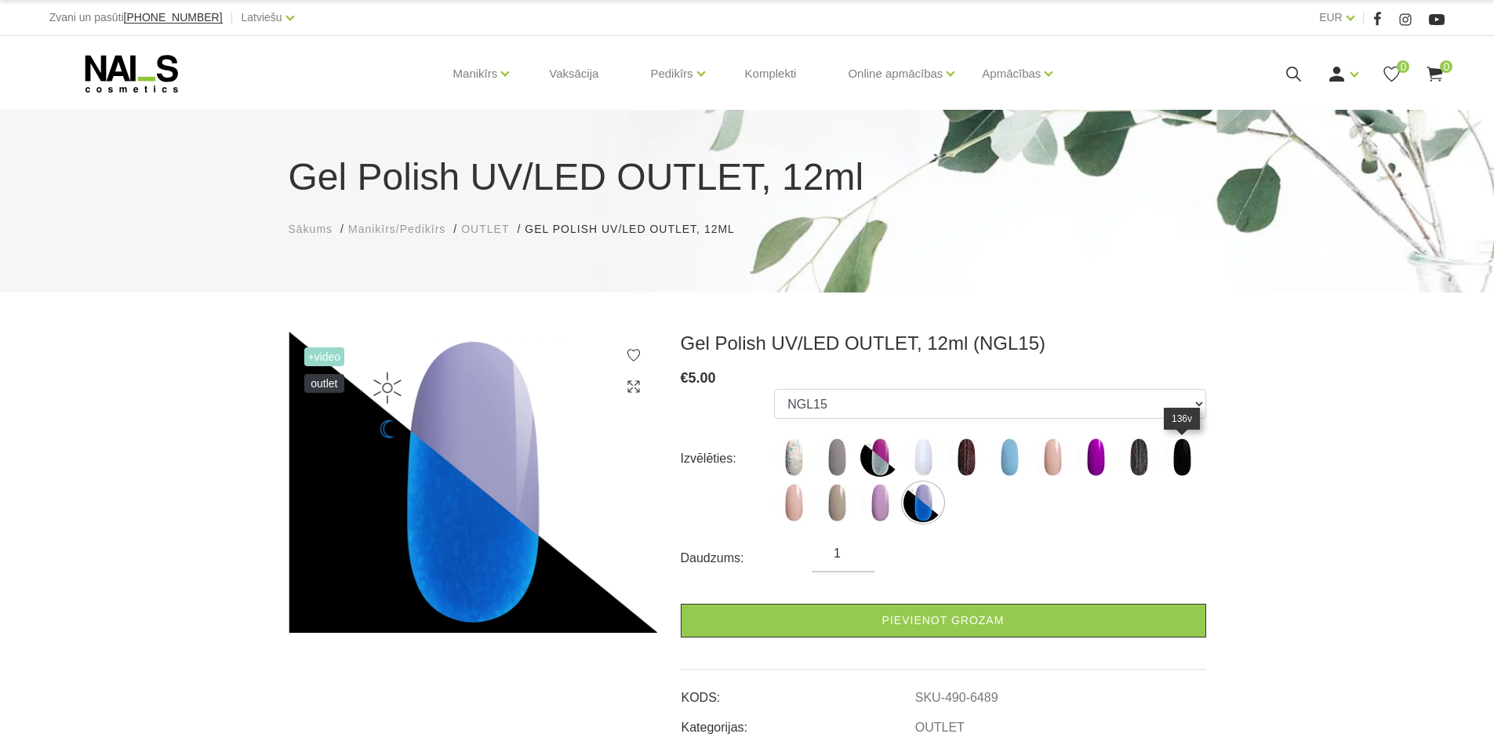
click at [1181, 460] on img at bounding box center [1182, 457] width 39 height 39
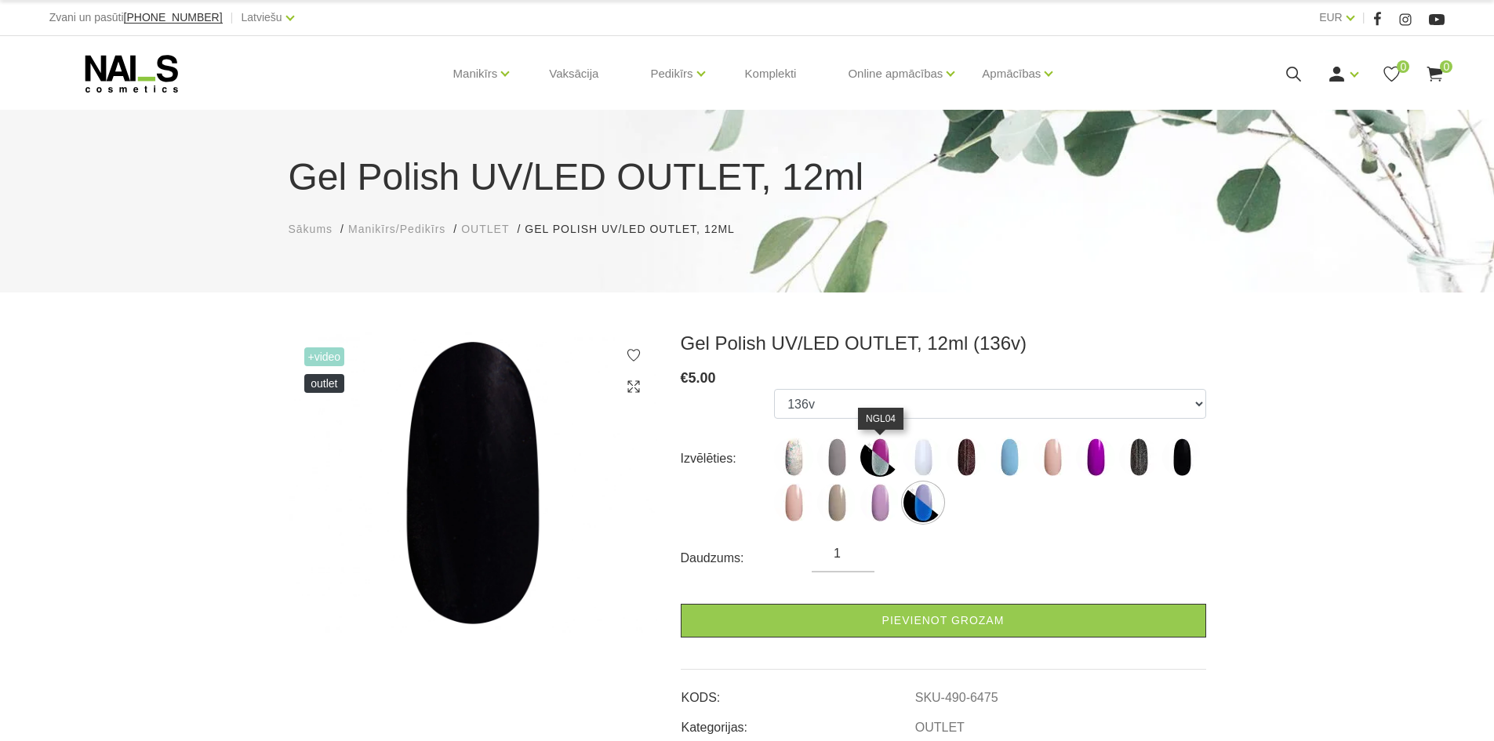
click at [872, 457] on img at bounding box center [880, 457] width 39 height 39
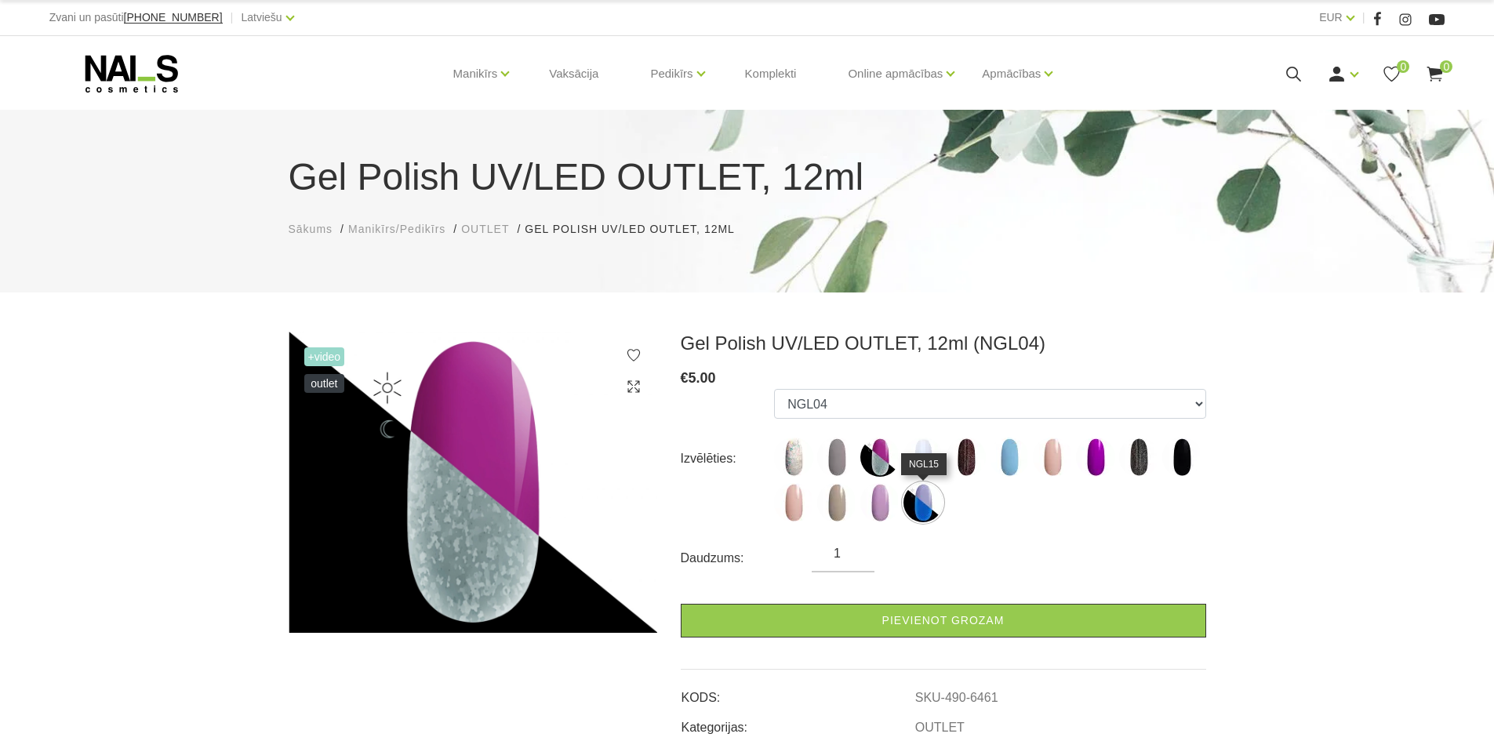
click at [927, 507] on img at bounding box center [923, 502] width 39 height 39
select select "6489"
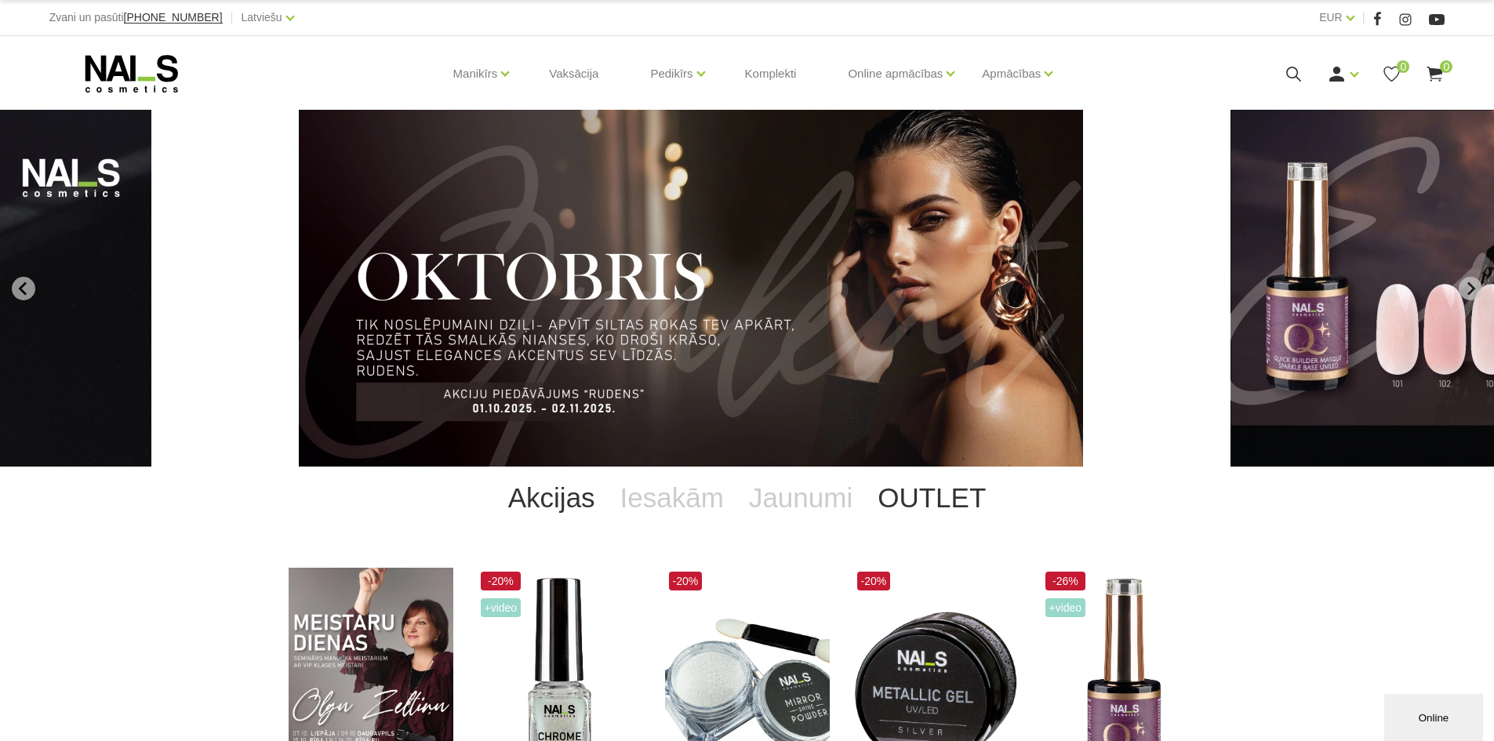
click at [964, 502] on link "OUTLET" at bounding box center [931, 498] width 133 height 63
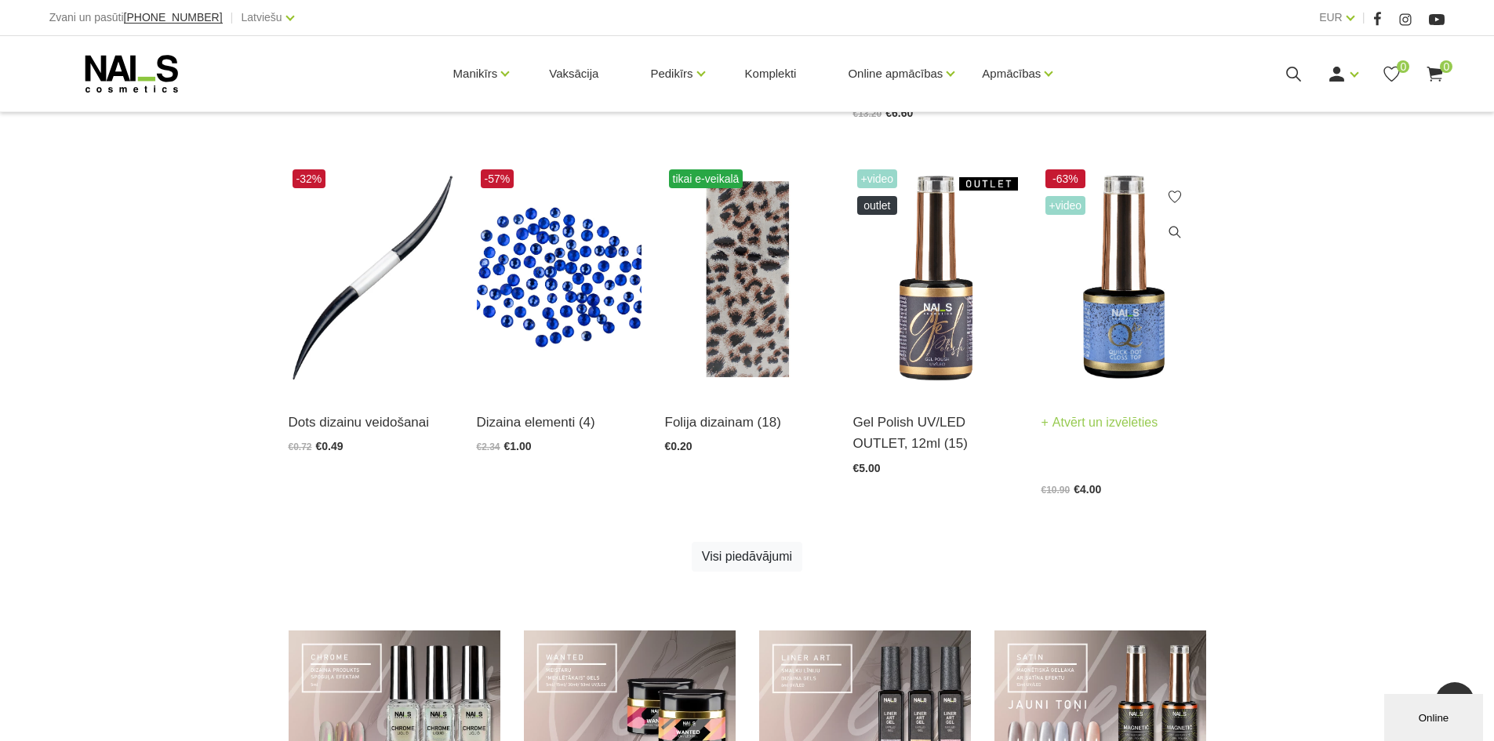
scroll to position [784, 0]
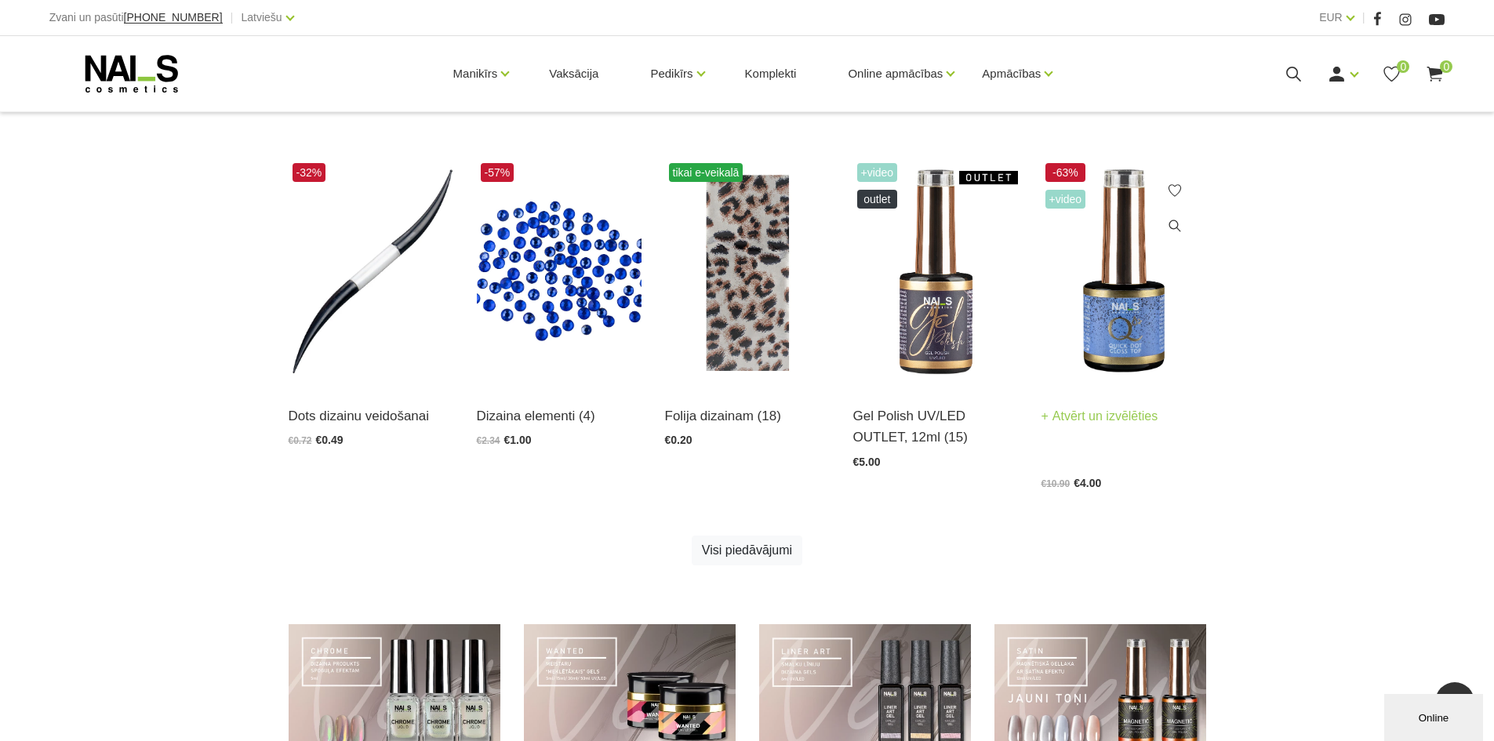
click at [1134, 410] on link "Atvērt un izvēlēties" at bounding box center [1100, 417] width 117 height 22
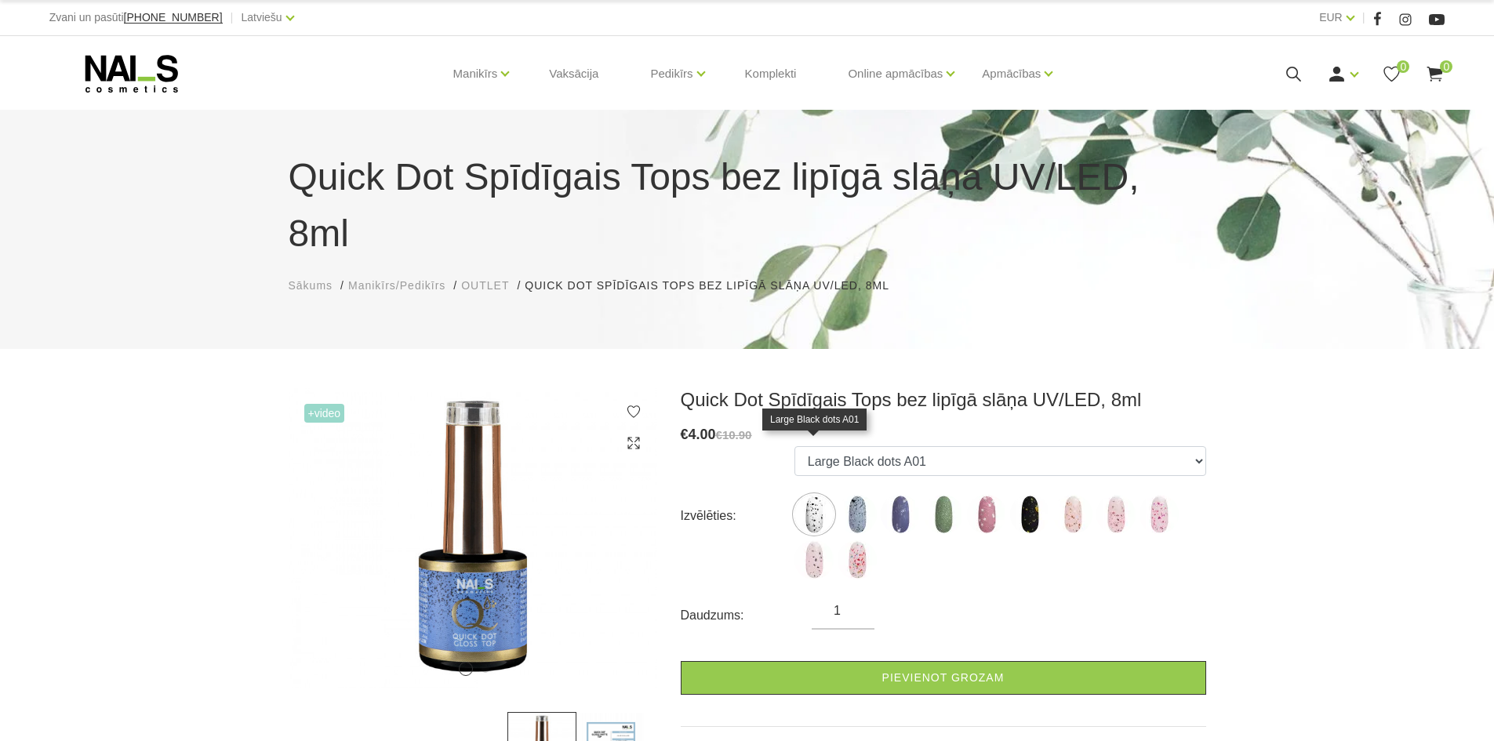
click at [812, 495] on img at bounding box center [814, 514] width 39 height 39
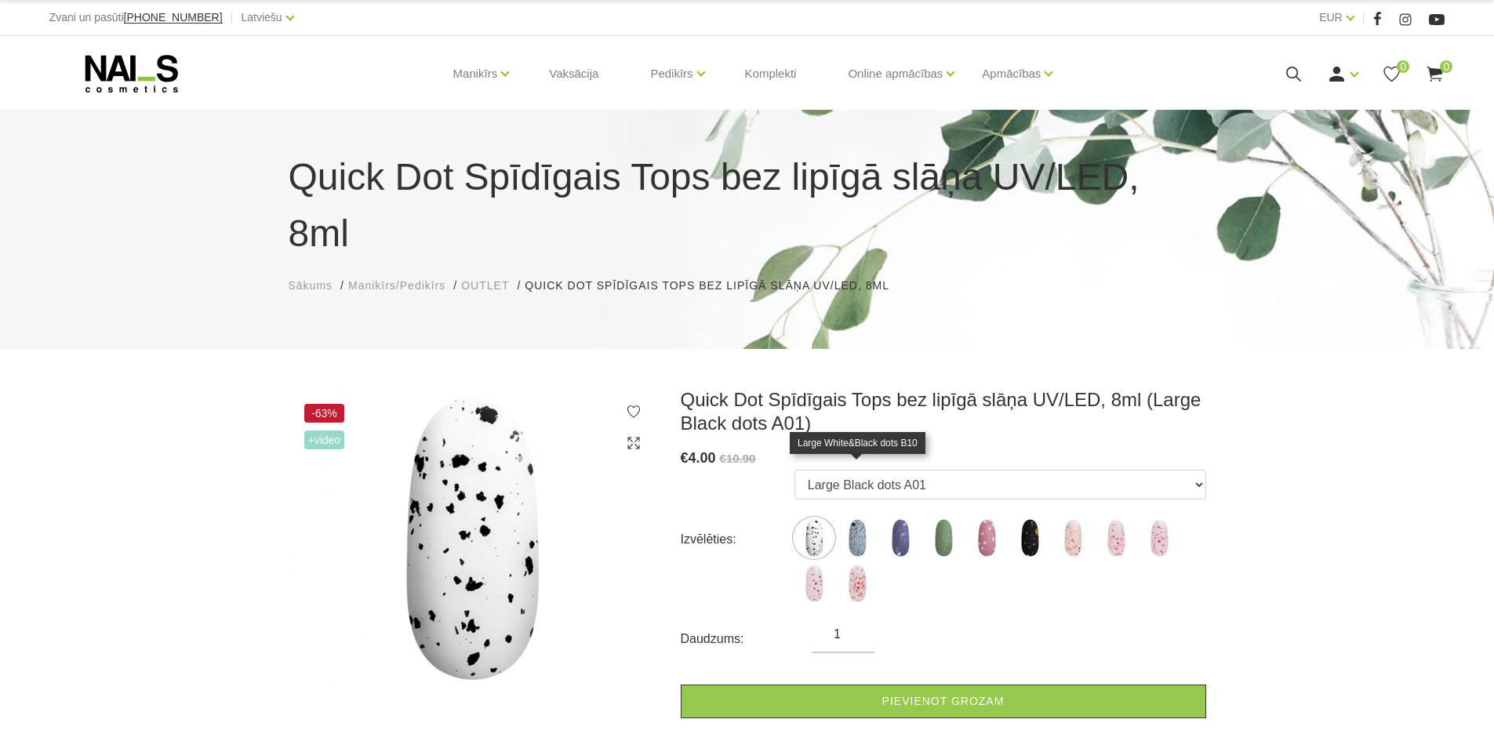
click at [865, 519] on img at bounding box center [857, 538] width 39 height 39
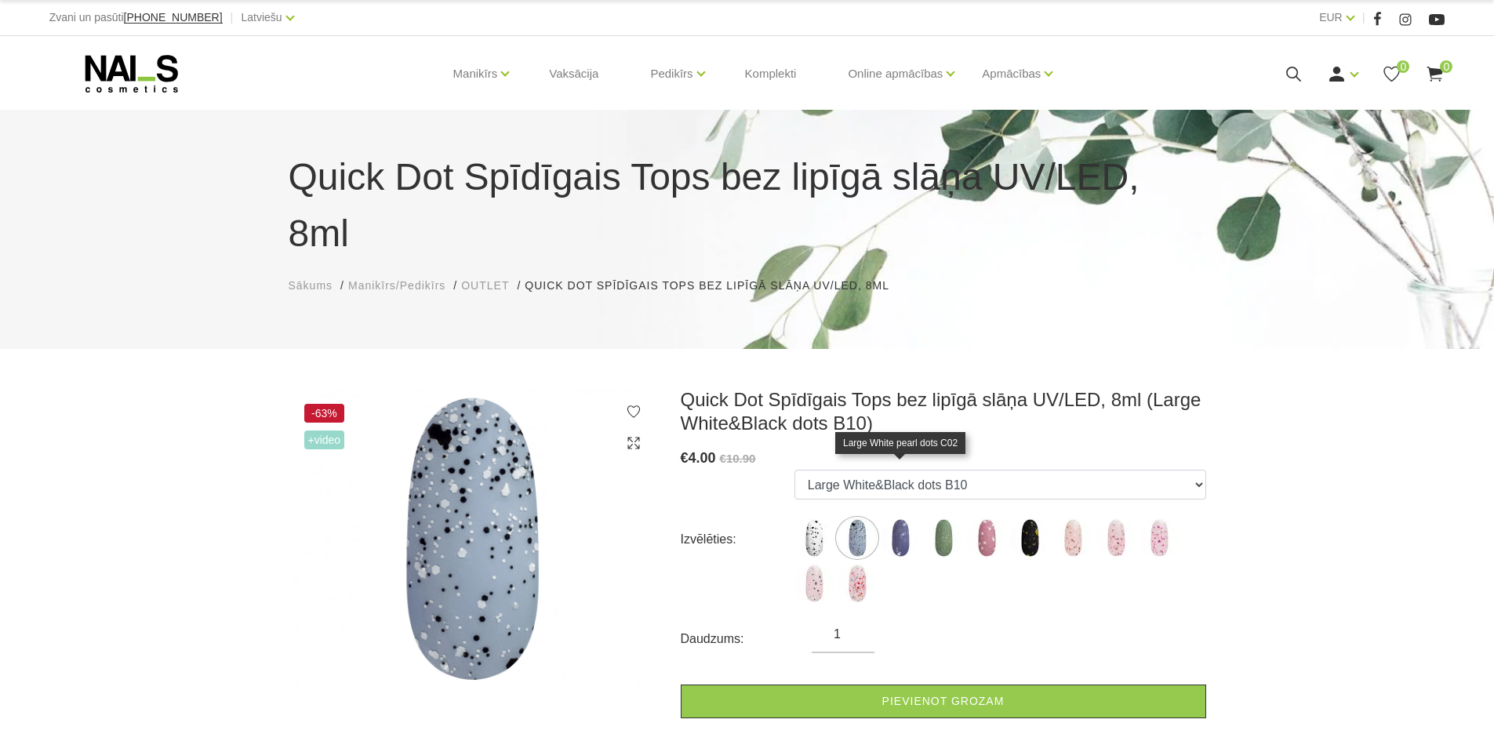
click at [901, 519] on img at bounding box center [900, 538] width 39 height 39
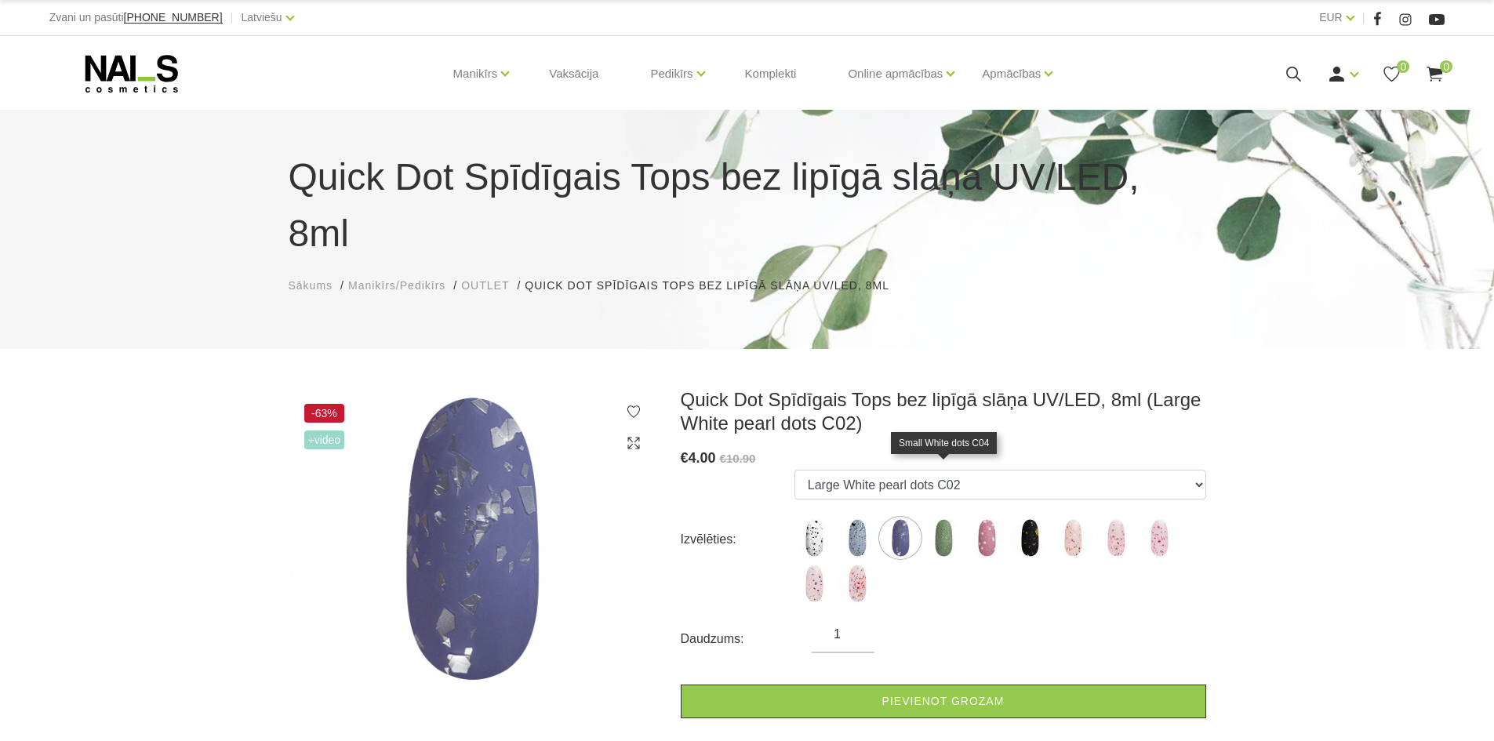
click at [935, 519] on img at bounding box center [943, 538] width 39 height 39
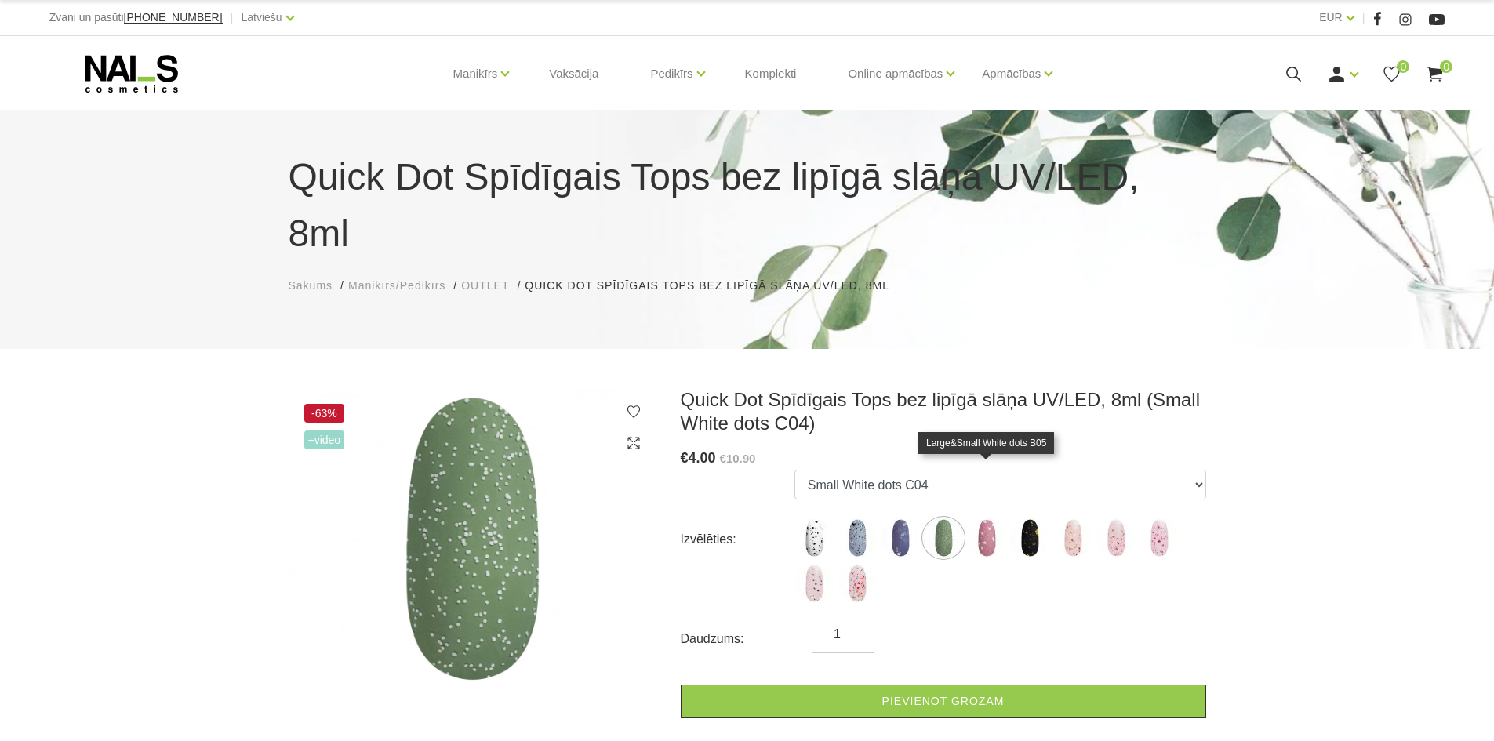
click at [984, 519] on img at bounding box center [986, 538] width 39 height 39
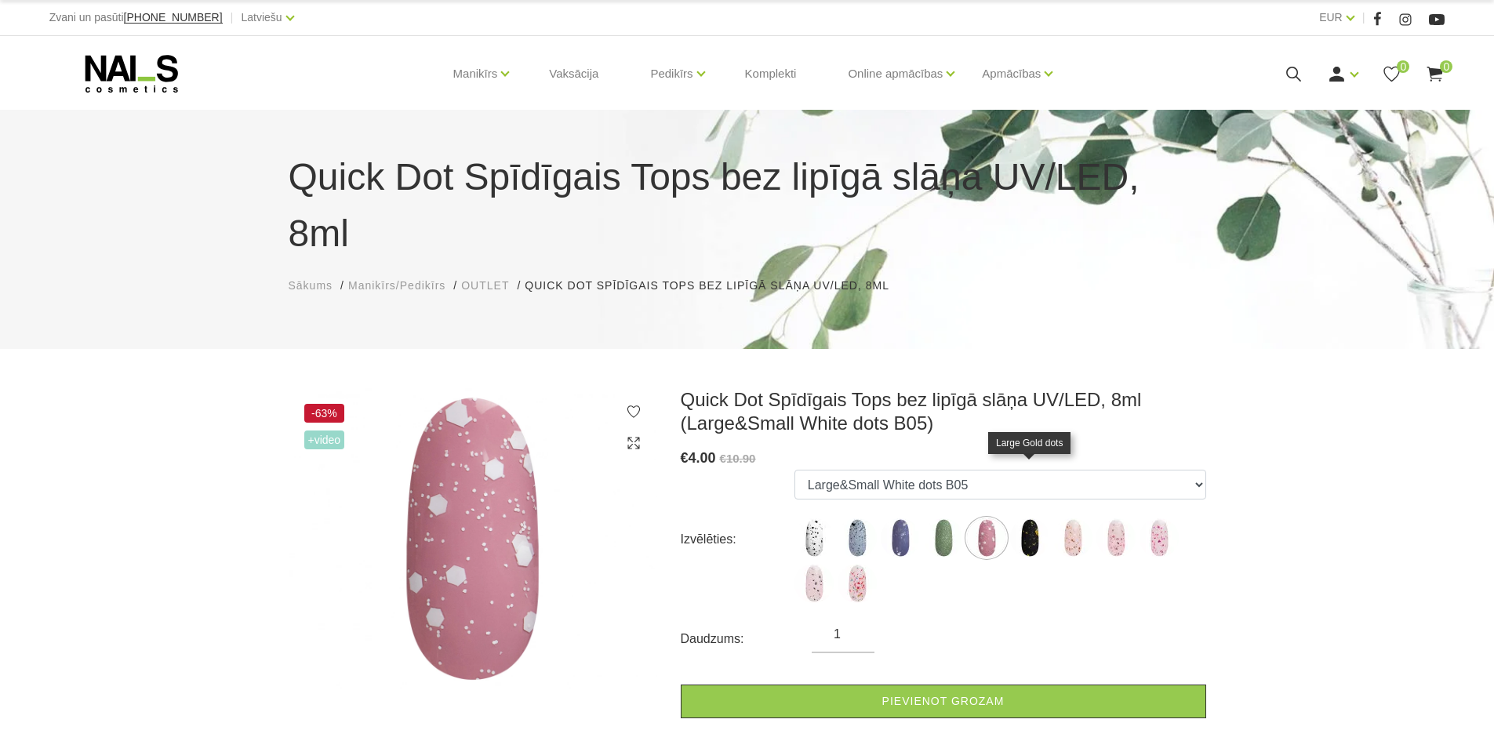
click at [1037, 519] on img at bounding box center [1029, 538] width 39 height 39
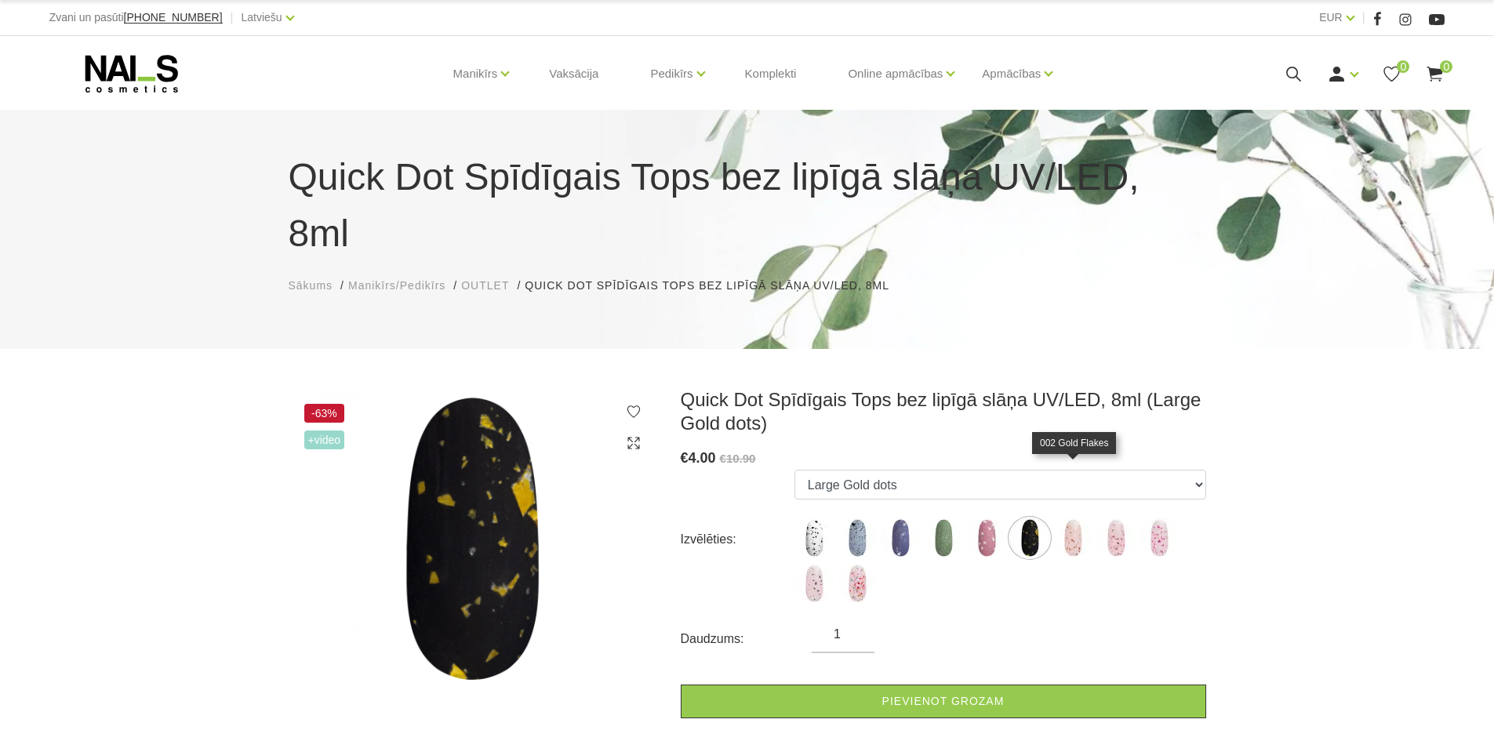
click at [1068, 519] on img at bounding box center [1073, 538] width 39 height 39
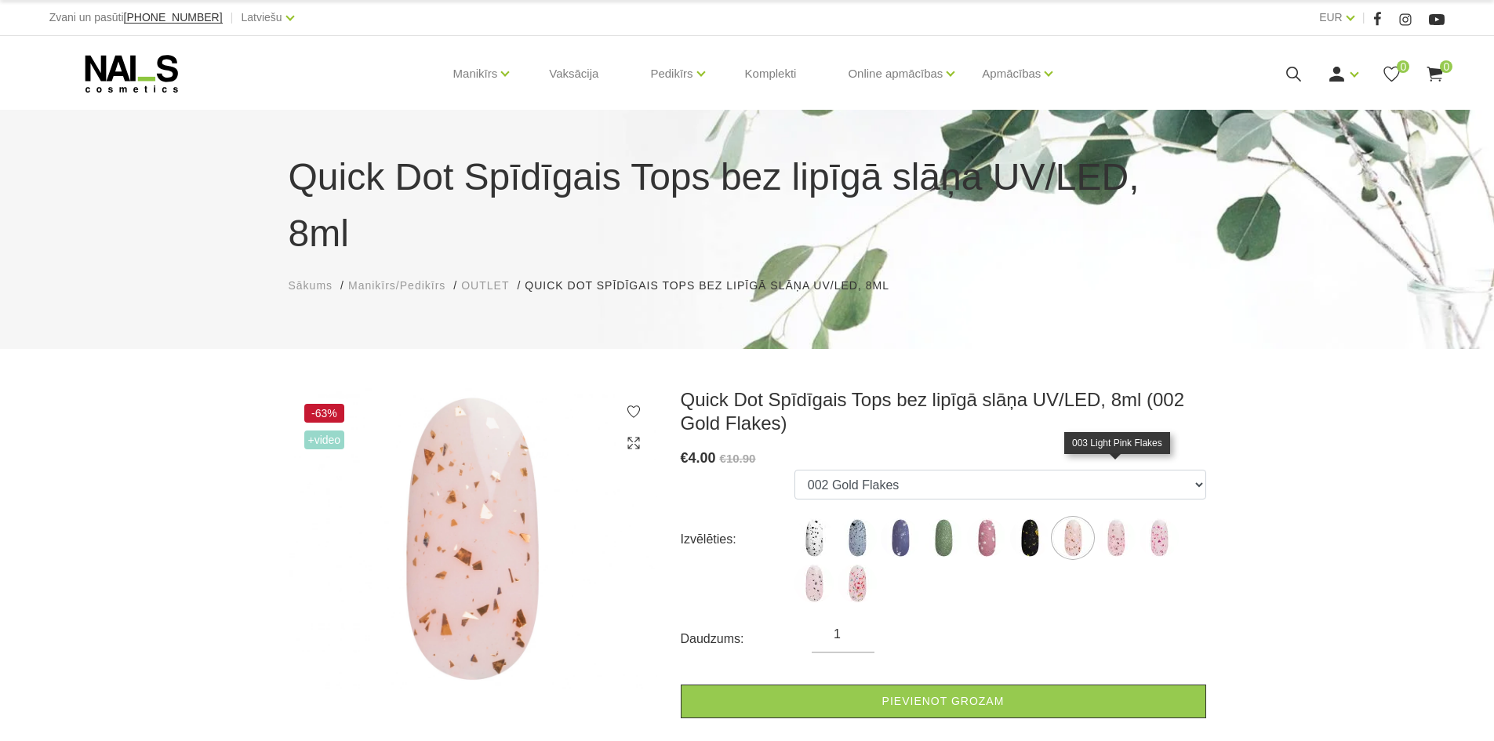
click at [1113, 519] on img at bounding box center [1116, 538] width 39 height 39
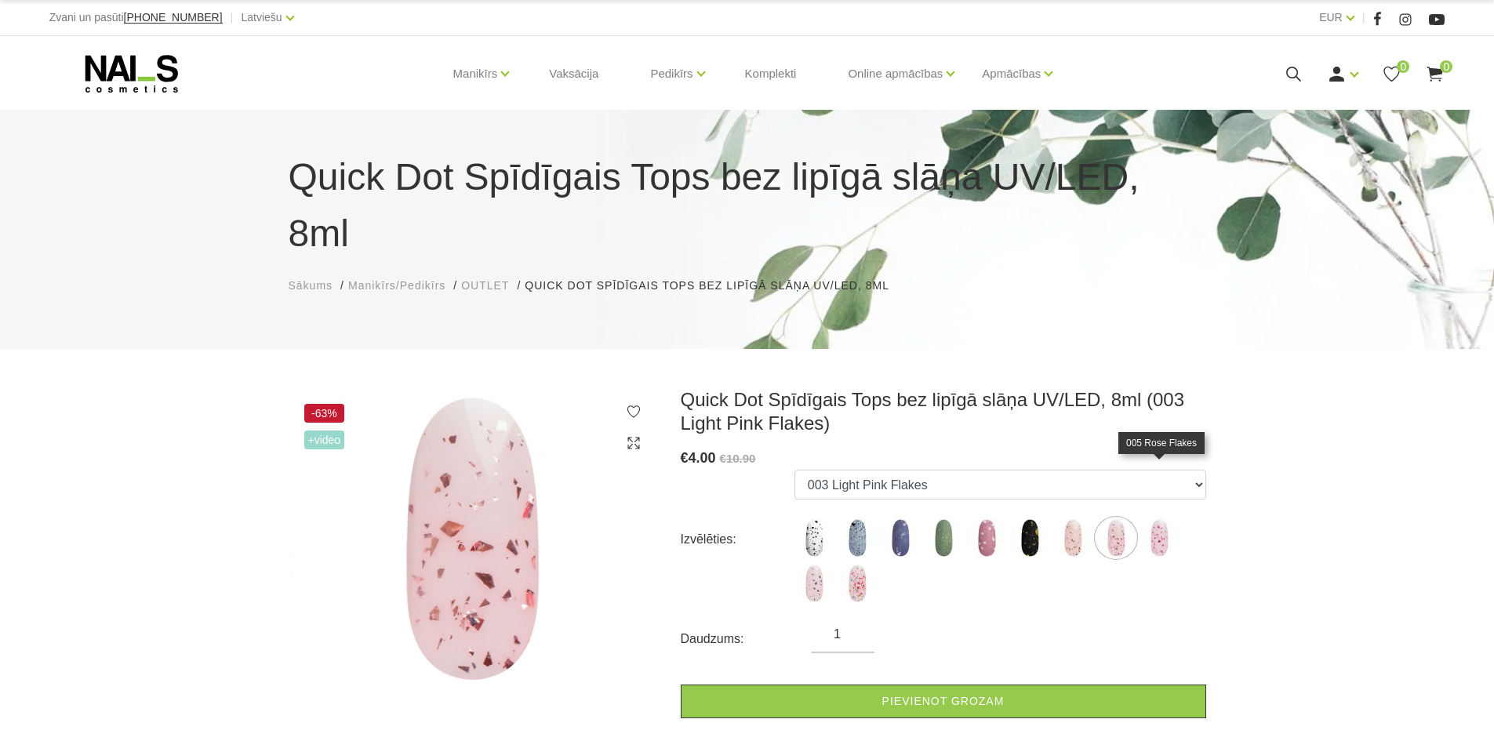
click at [1158, 519] on img at bounding box center [1159, 538] width 39 height 39
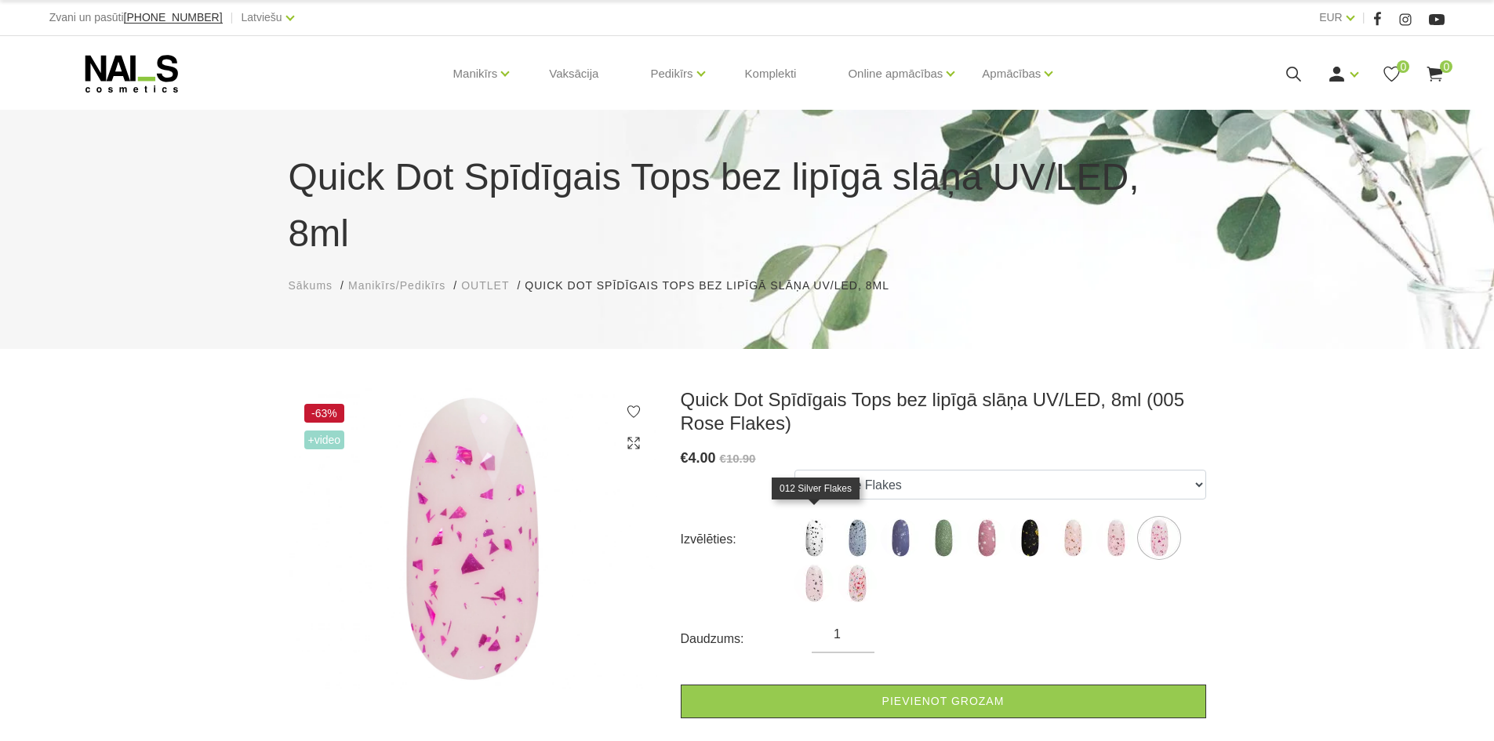
drag, startPoint x: 805, startPoint y: 523, endPoint x: 825, endPoint y: 530, distance: 21.3
click at [805, 564] on img at bounding box center [814, 583] width 39 height 39
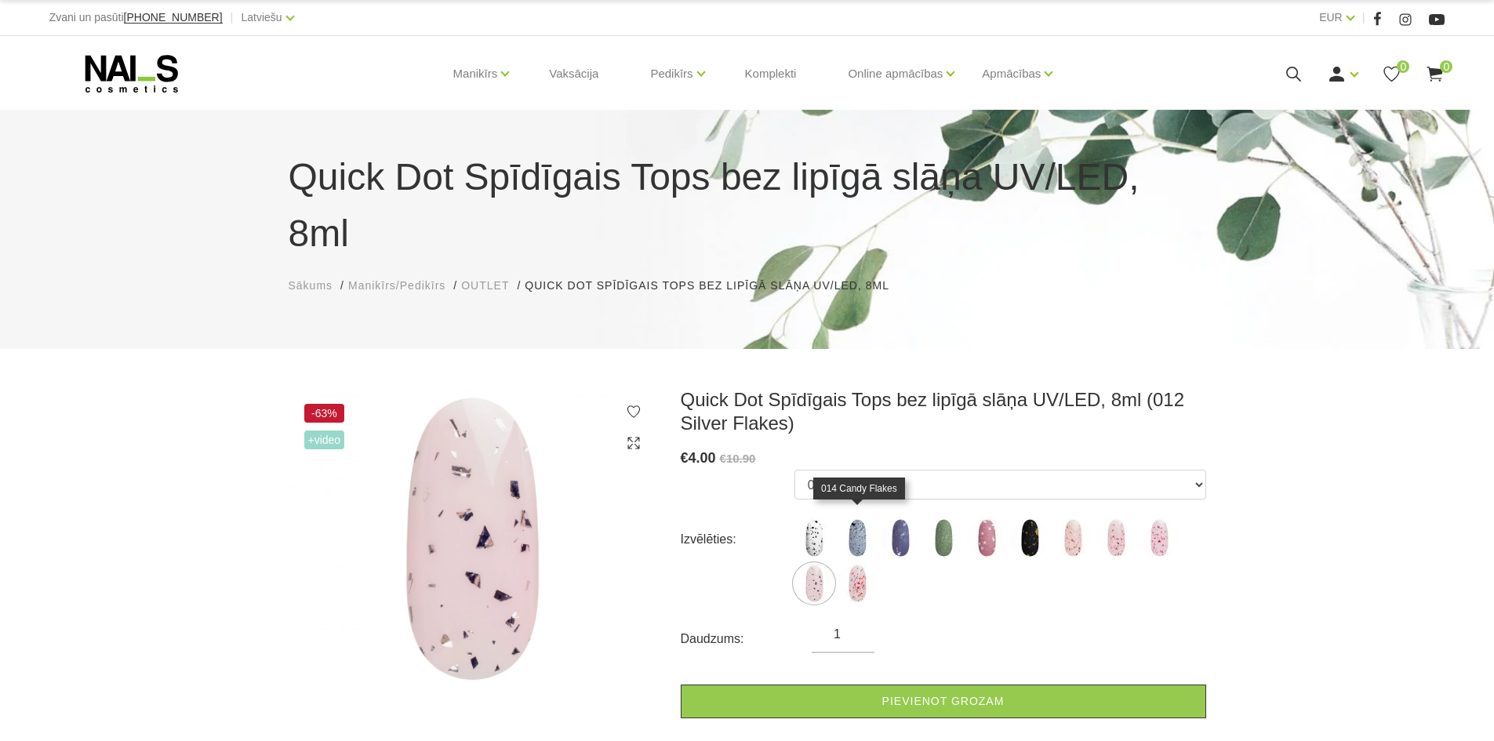
click at [849, 564] on img at bounding box center [857, 583] width 39 height 39
select select "5869"
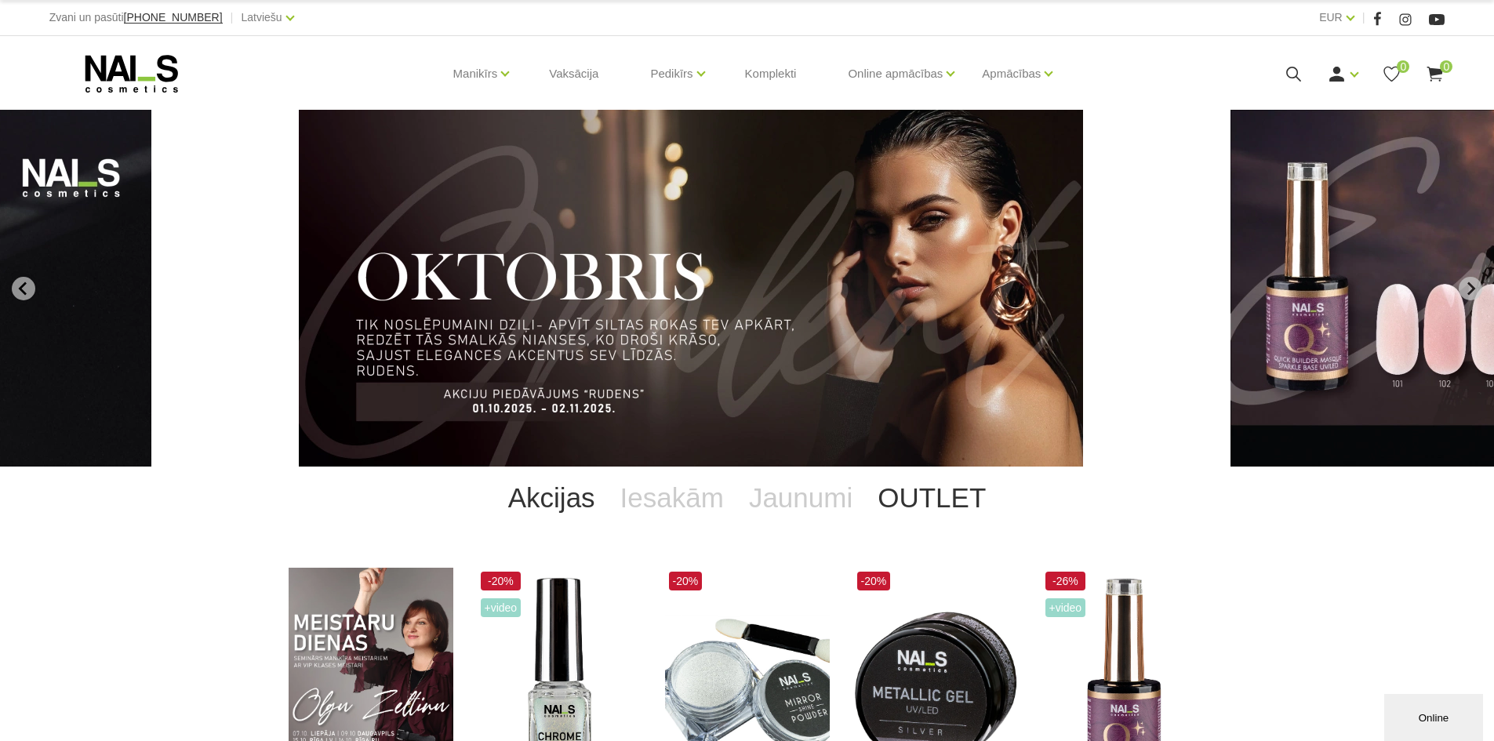
click at [935, 489] on link "OUTLET" at bounding box center [931, 498] width 133 height 63
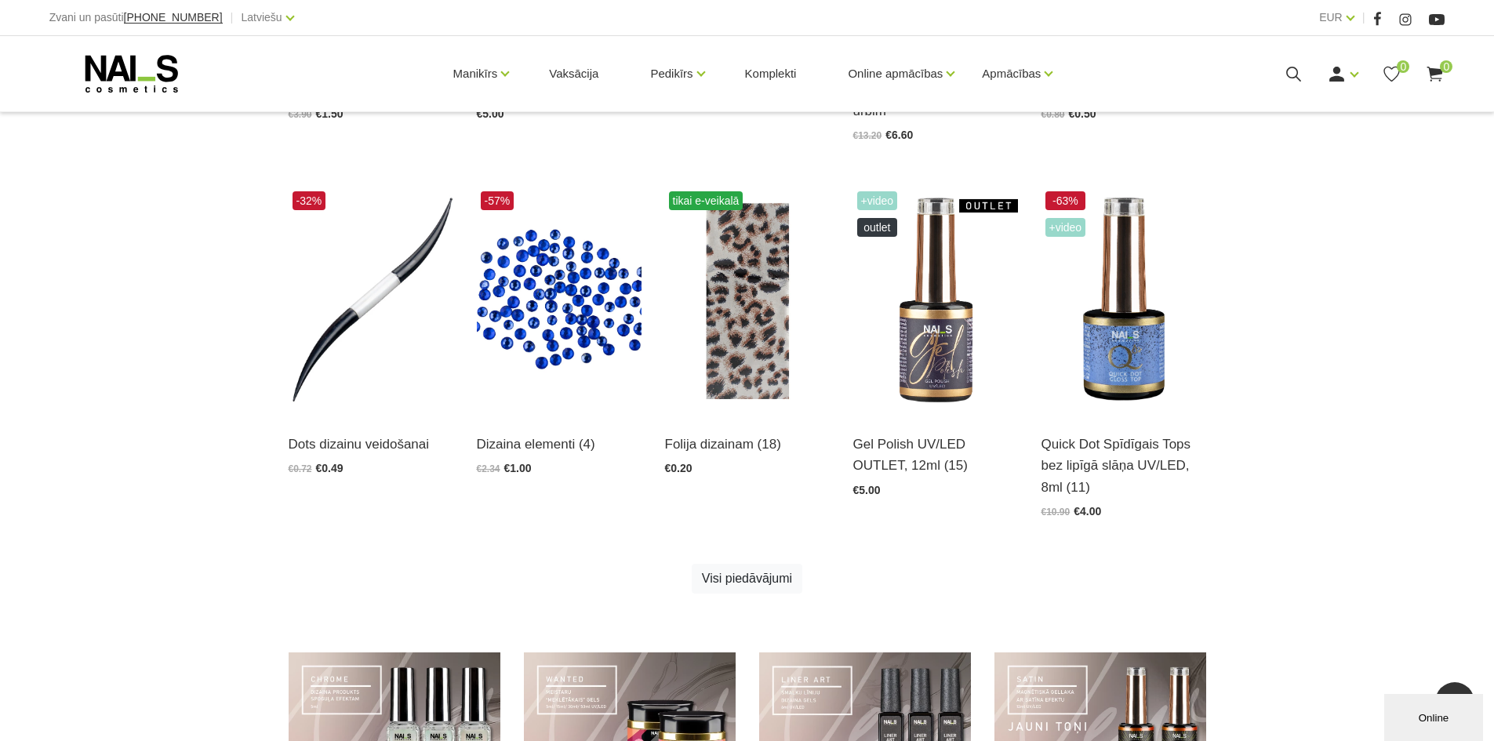
scroll to position [863, 0]
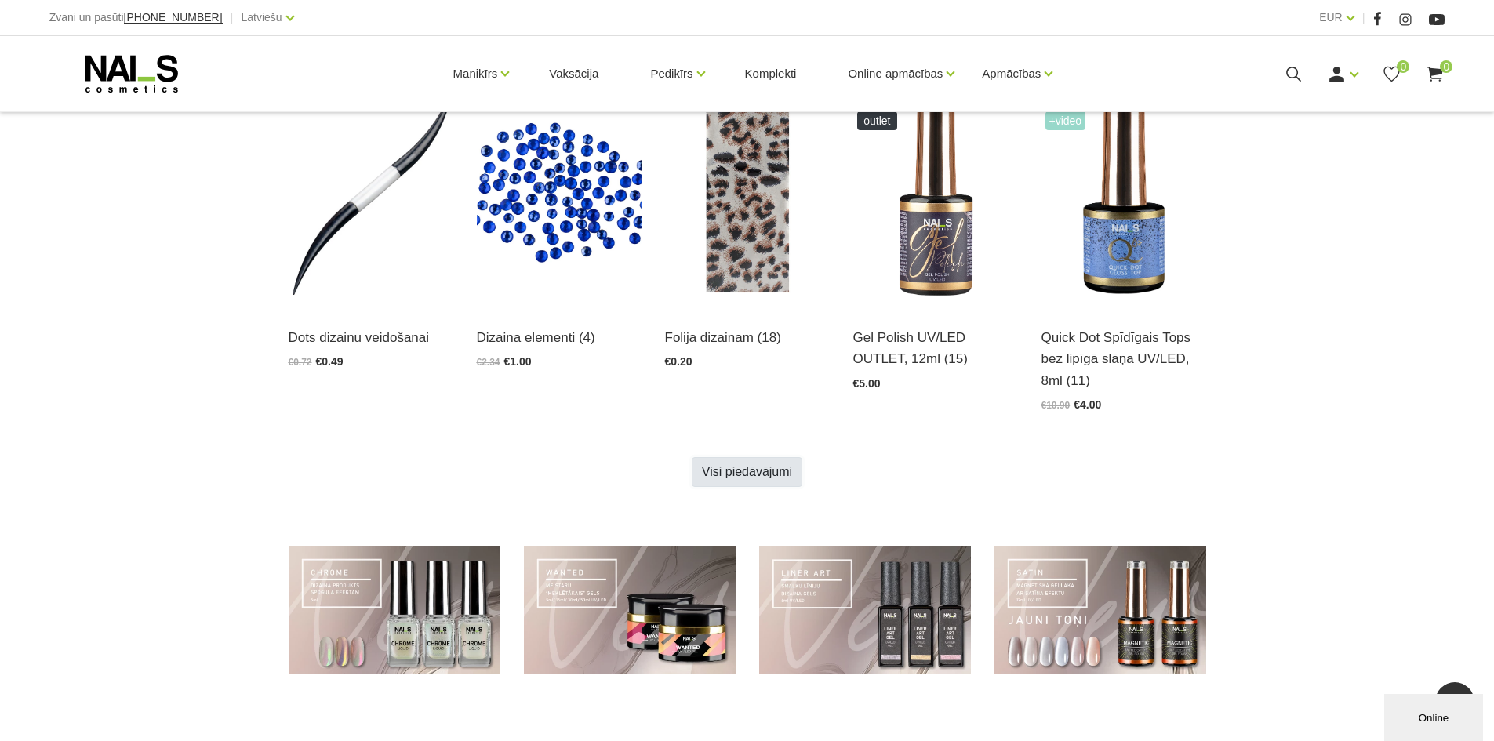
click at [739, 467] on link "Visi piedāvājumi" at bounding box center [747, 472] width 111 height 30
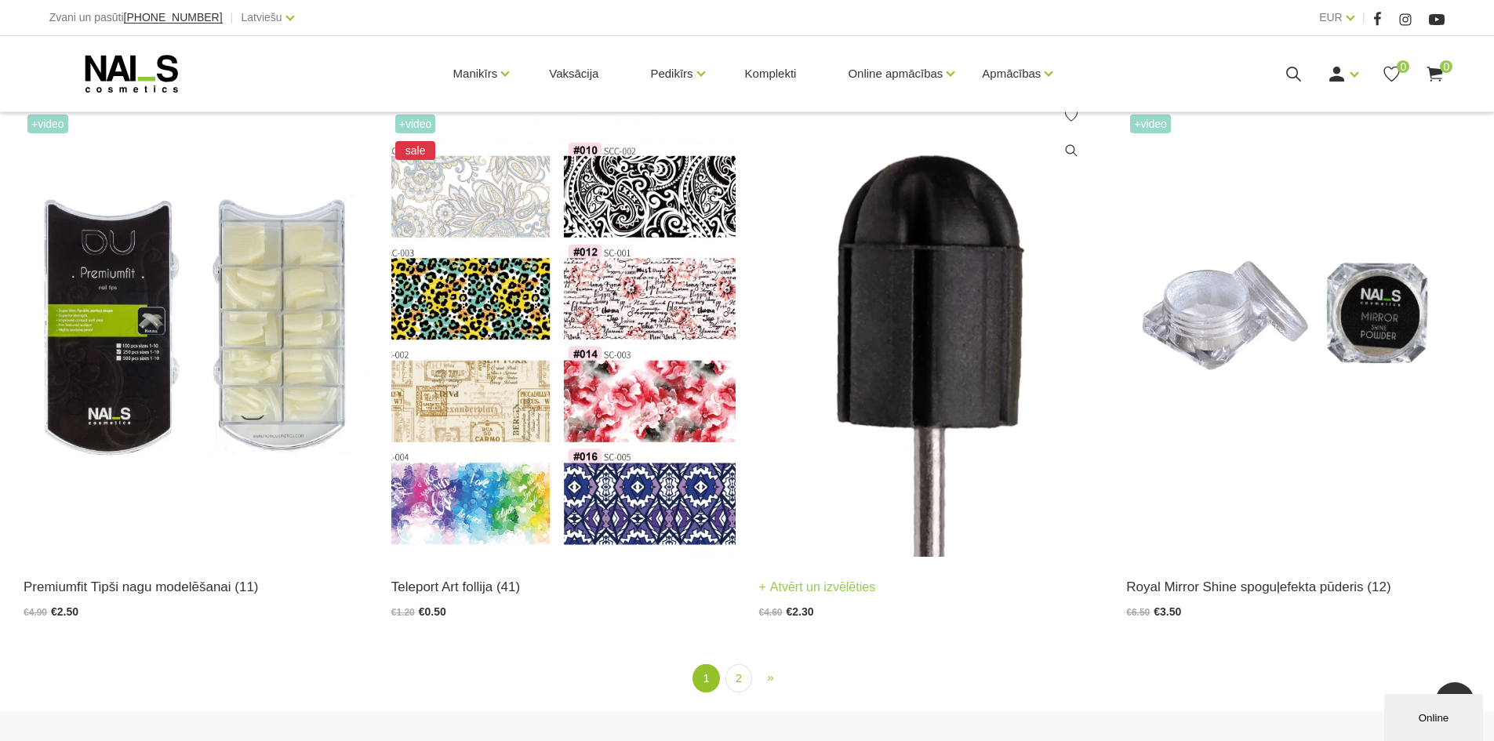
scroll to position [3295, 0]
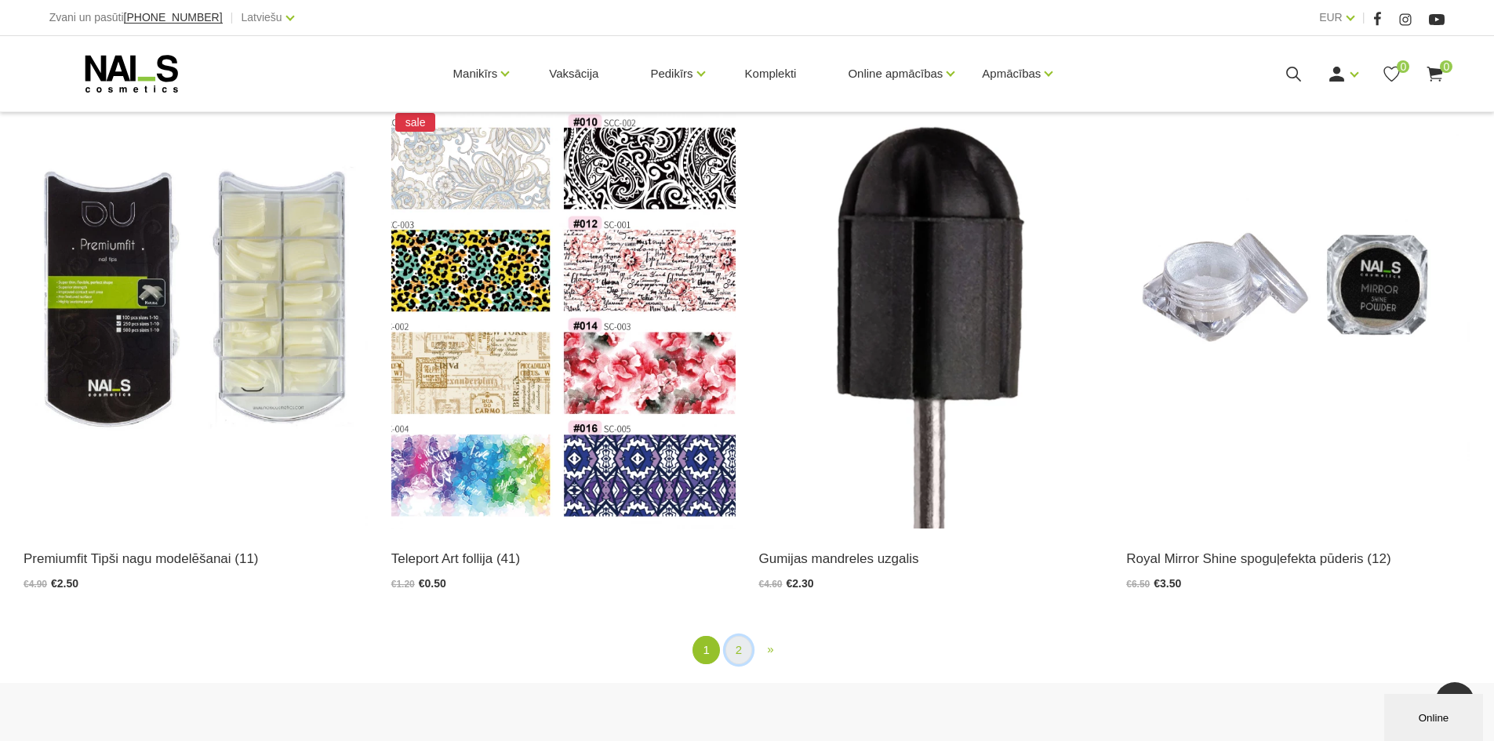
click at [735, 636] on link "2" at bounding box center [739, 650] width 27 height 29
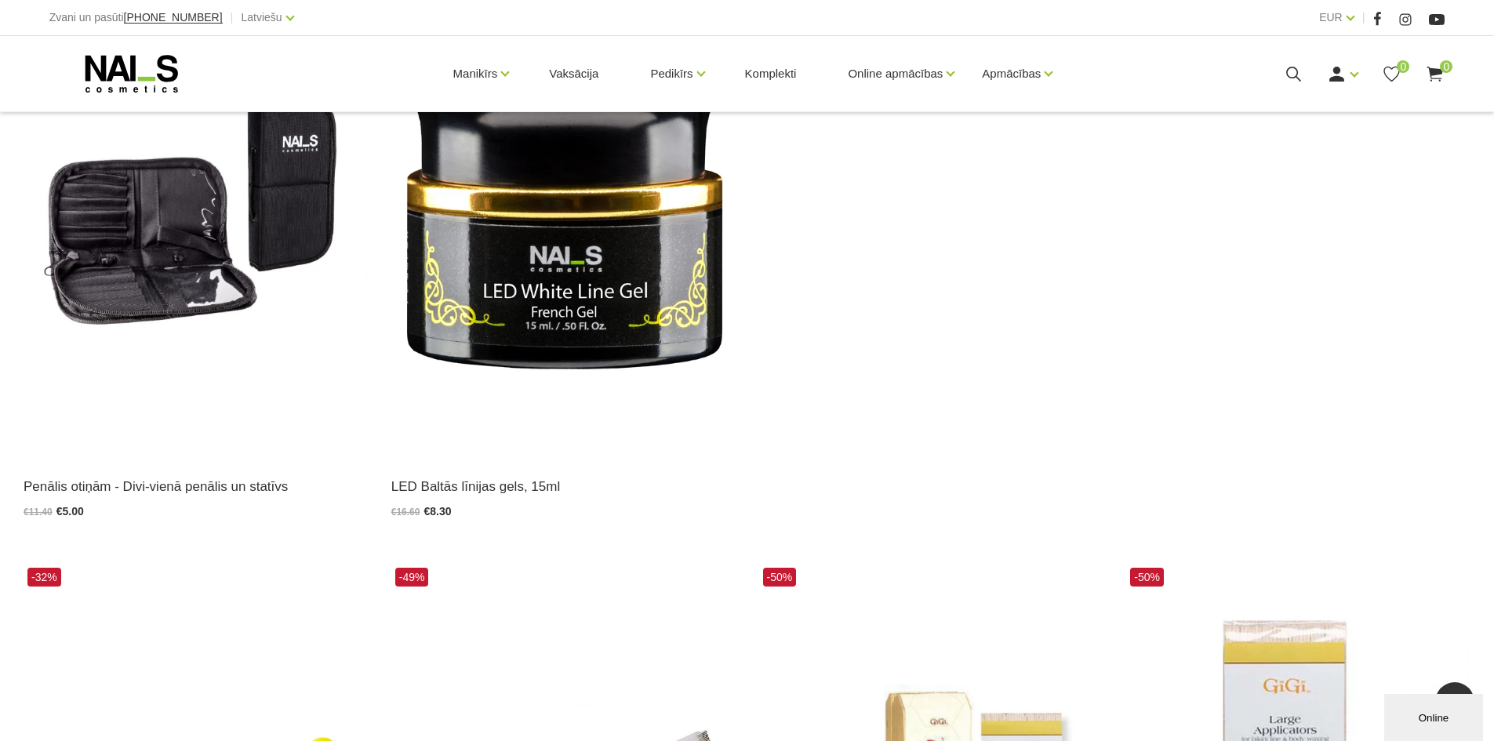
scroll to position [471, 0]
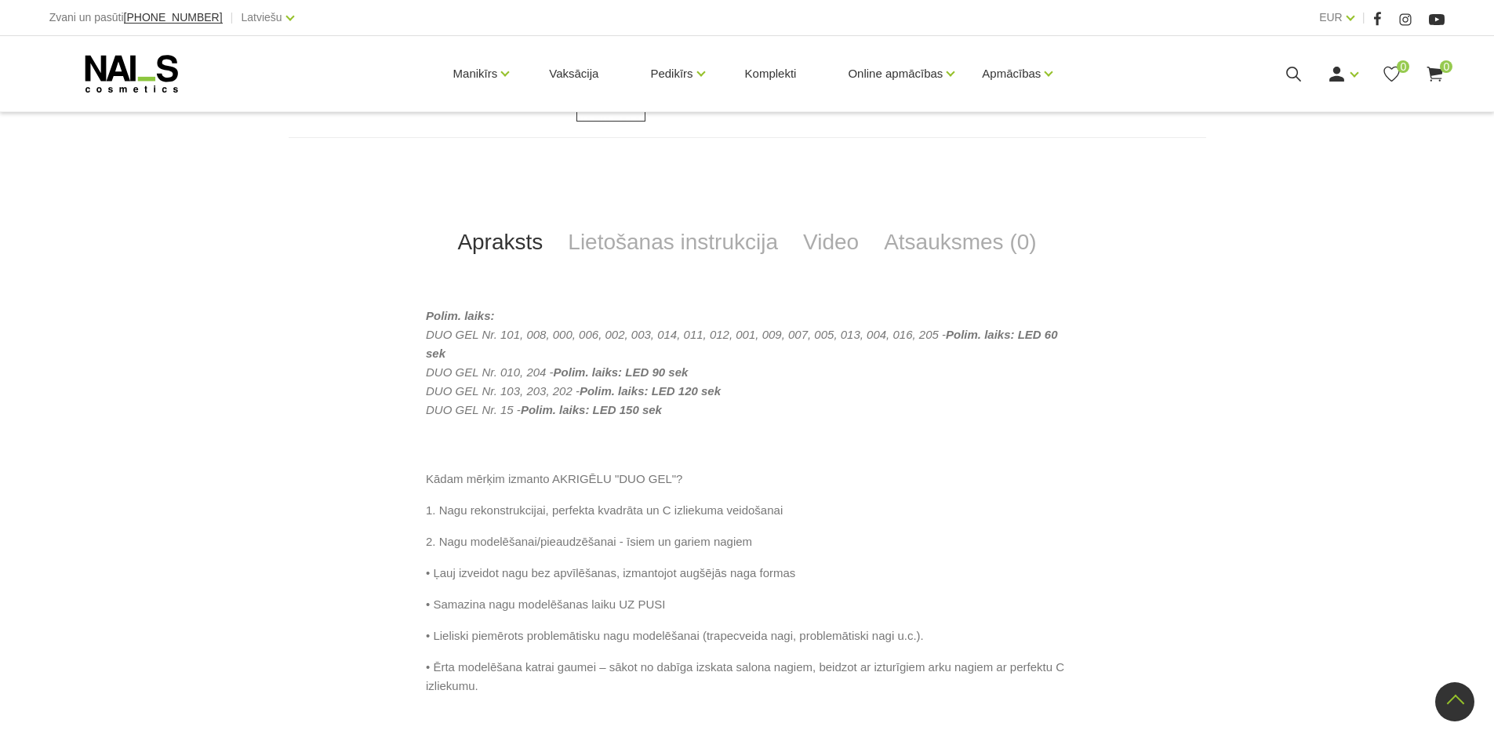
scroll to position [706, 0]
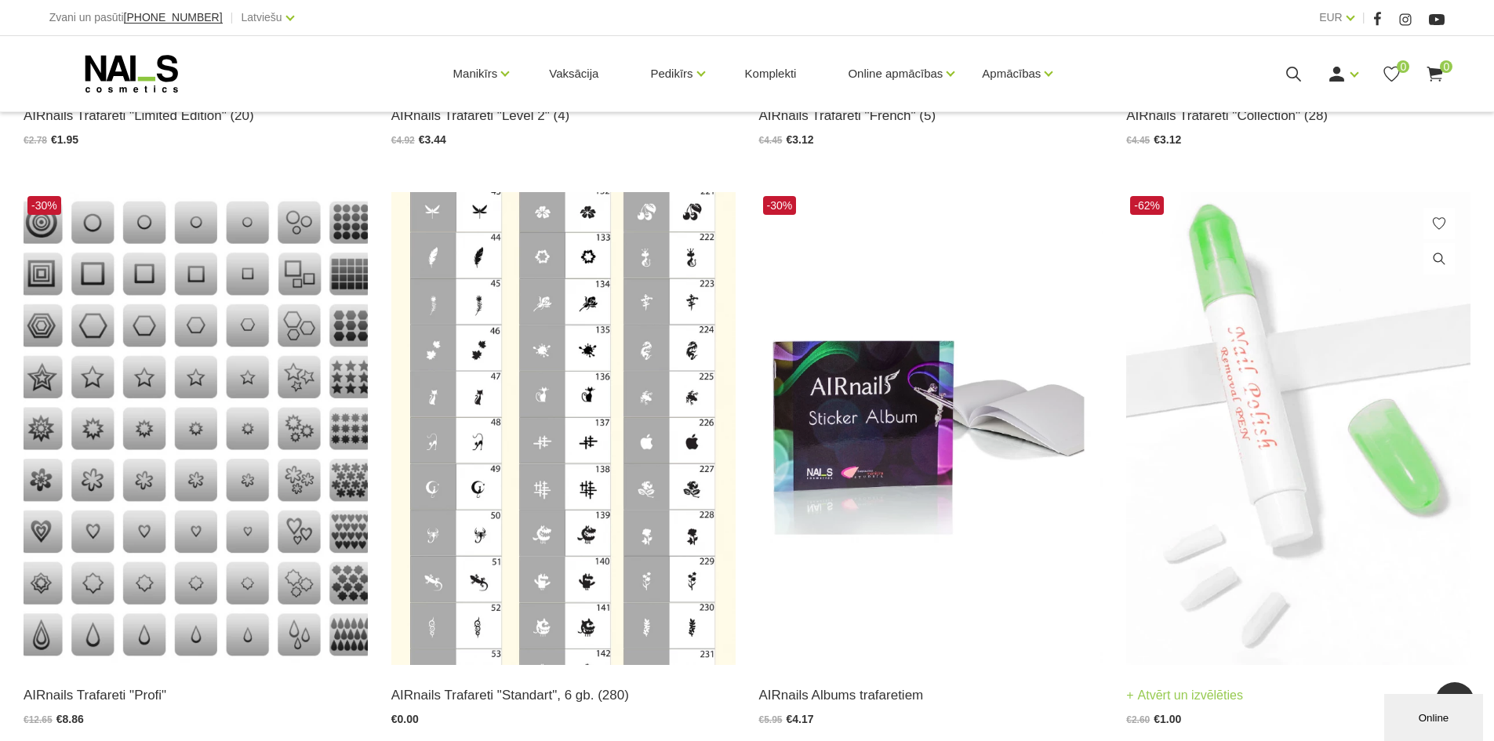
scroll to position [3114, 0]
